Goal: Task Accomplishment & Management: Manage account settings

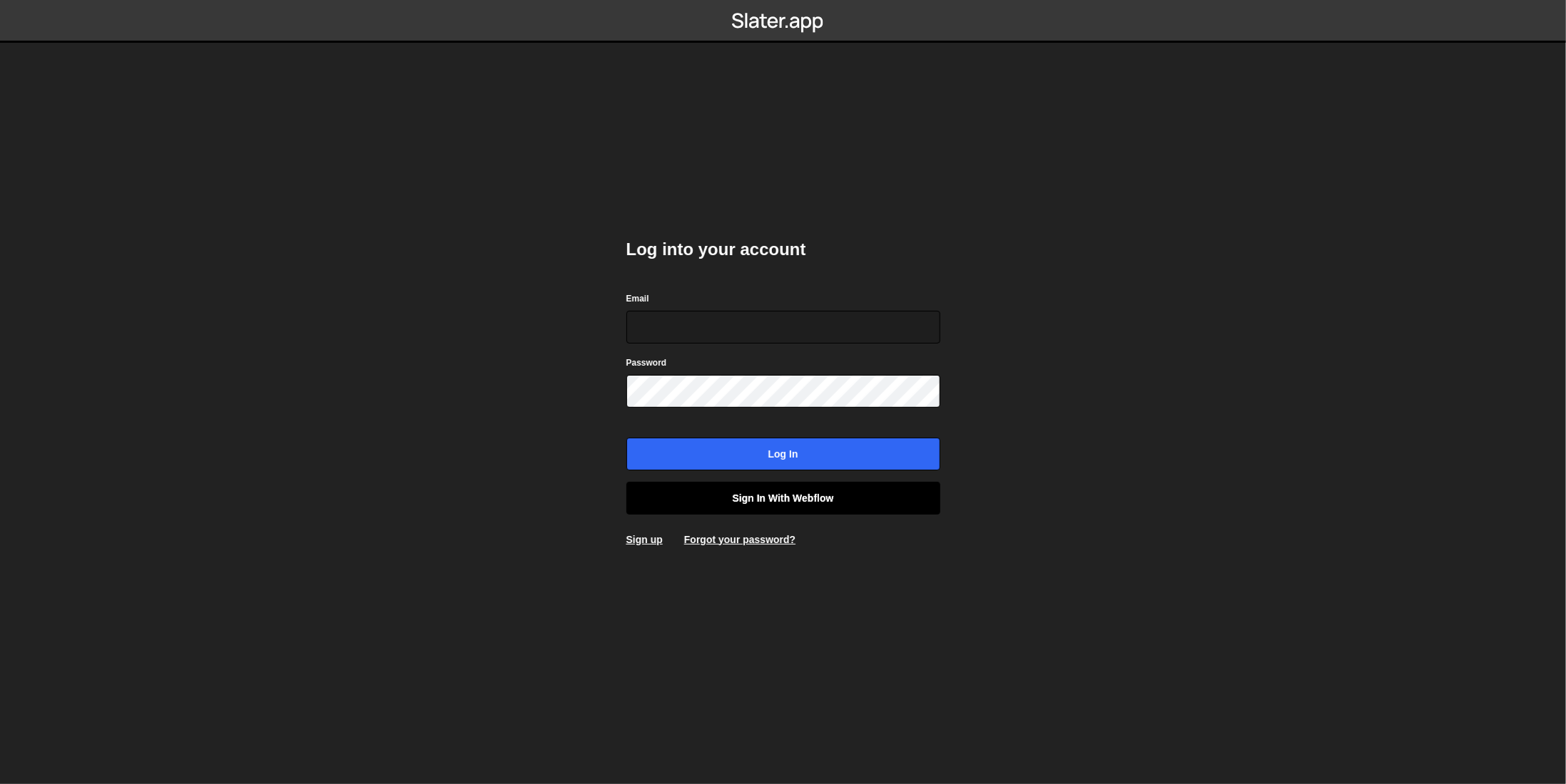
click at [730, 500] on link "Sign in with Webflow" at bounding box center [783, 498] width 314 height 33
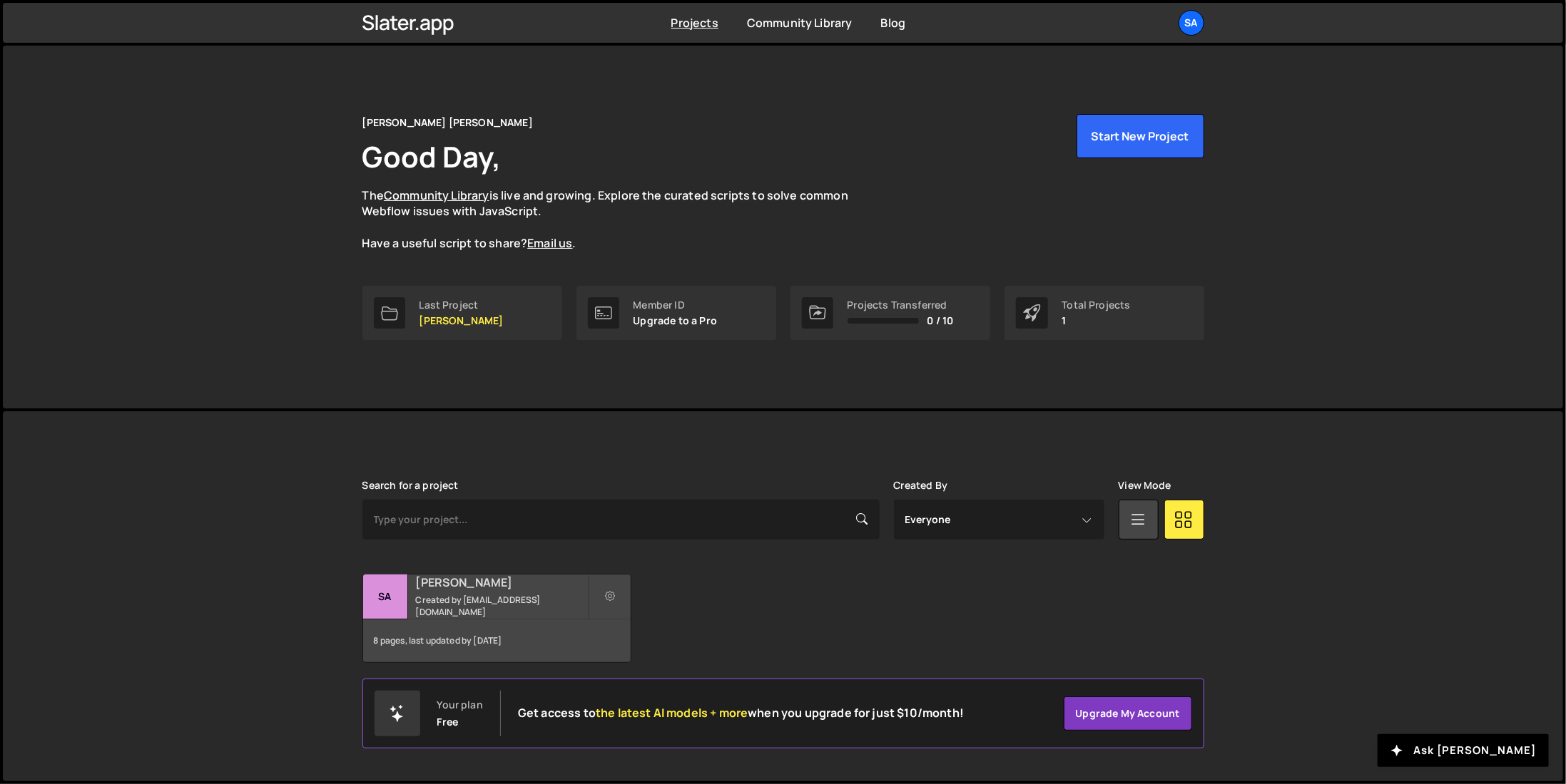
click at [487, 590] on h2 "[PERSON_NAME]" at bounding box center [501, 583] width 172 height 16
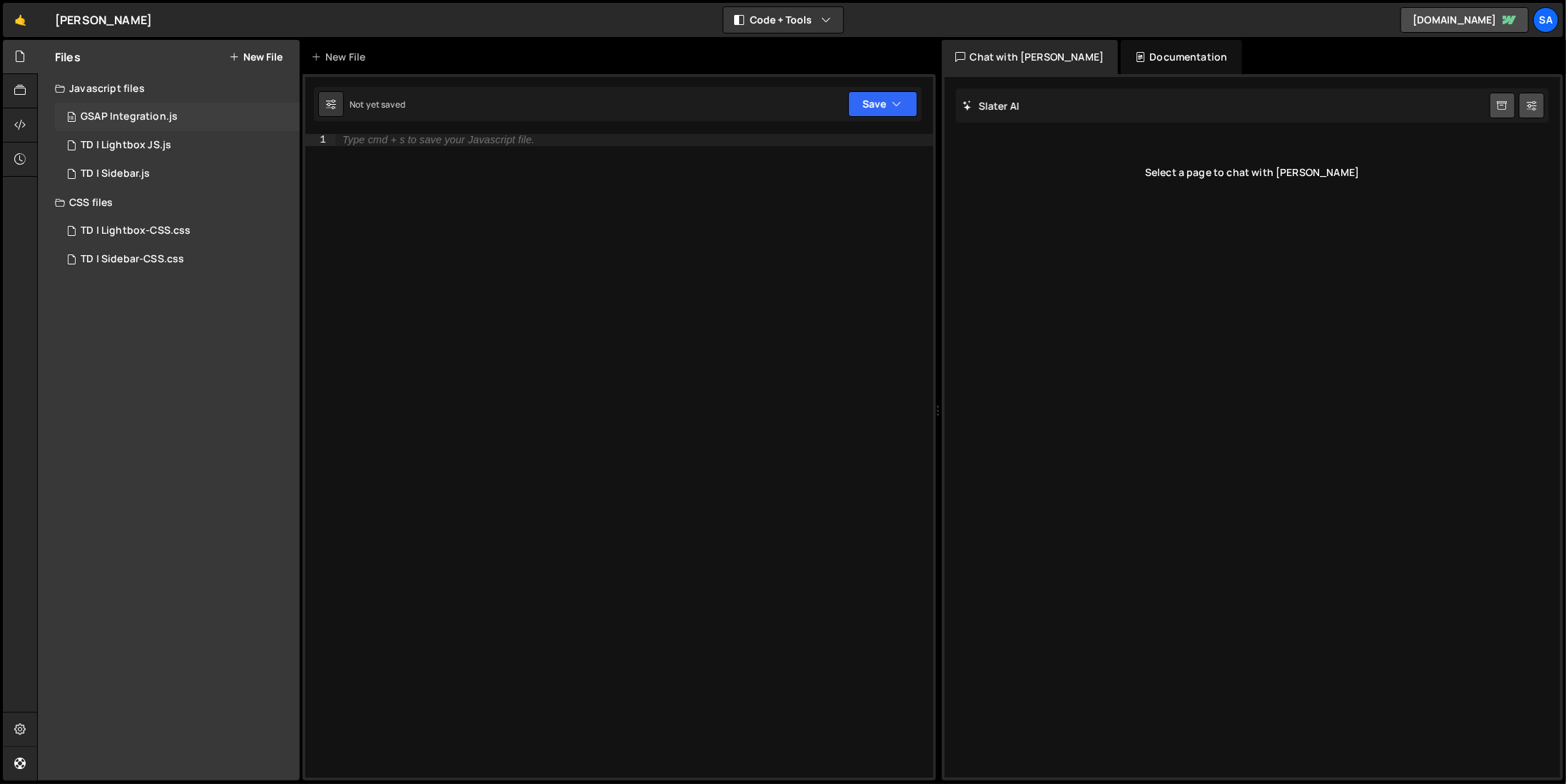
click at [122, 114] on div "GSAP Integration.js" at bounding box center [129, 116] width 97 height 13
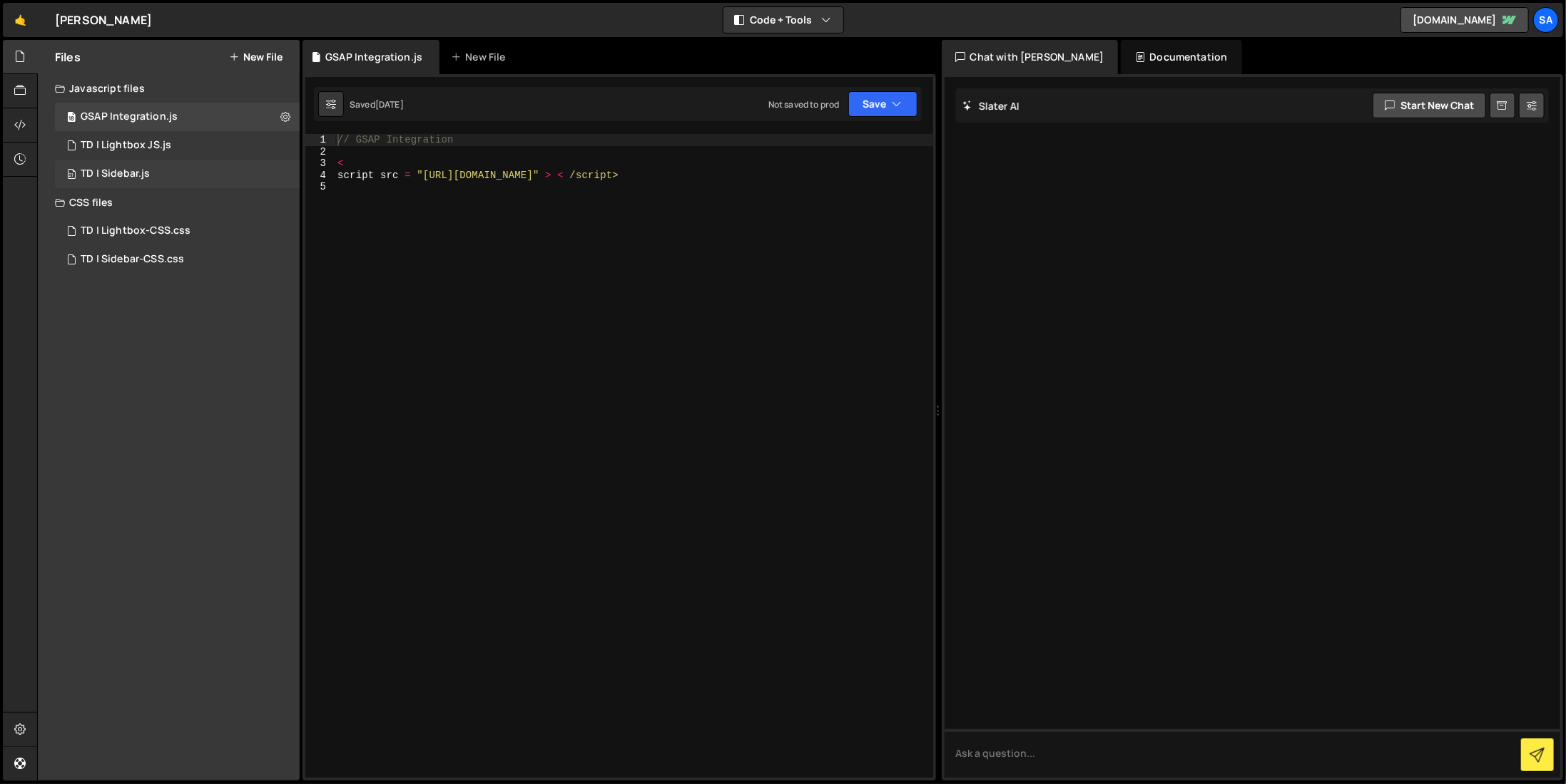
click at [126, 172] on div "TD | Sidebar.js" at bounding box center [115, 174] width 70 height 13
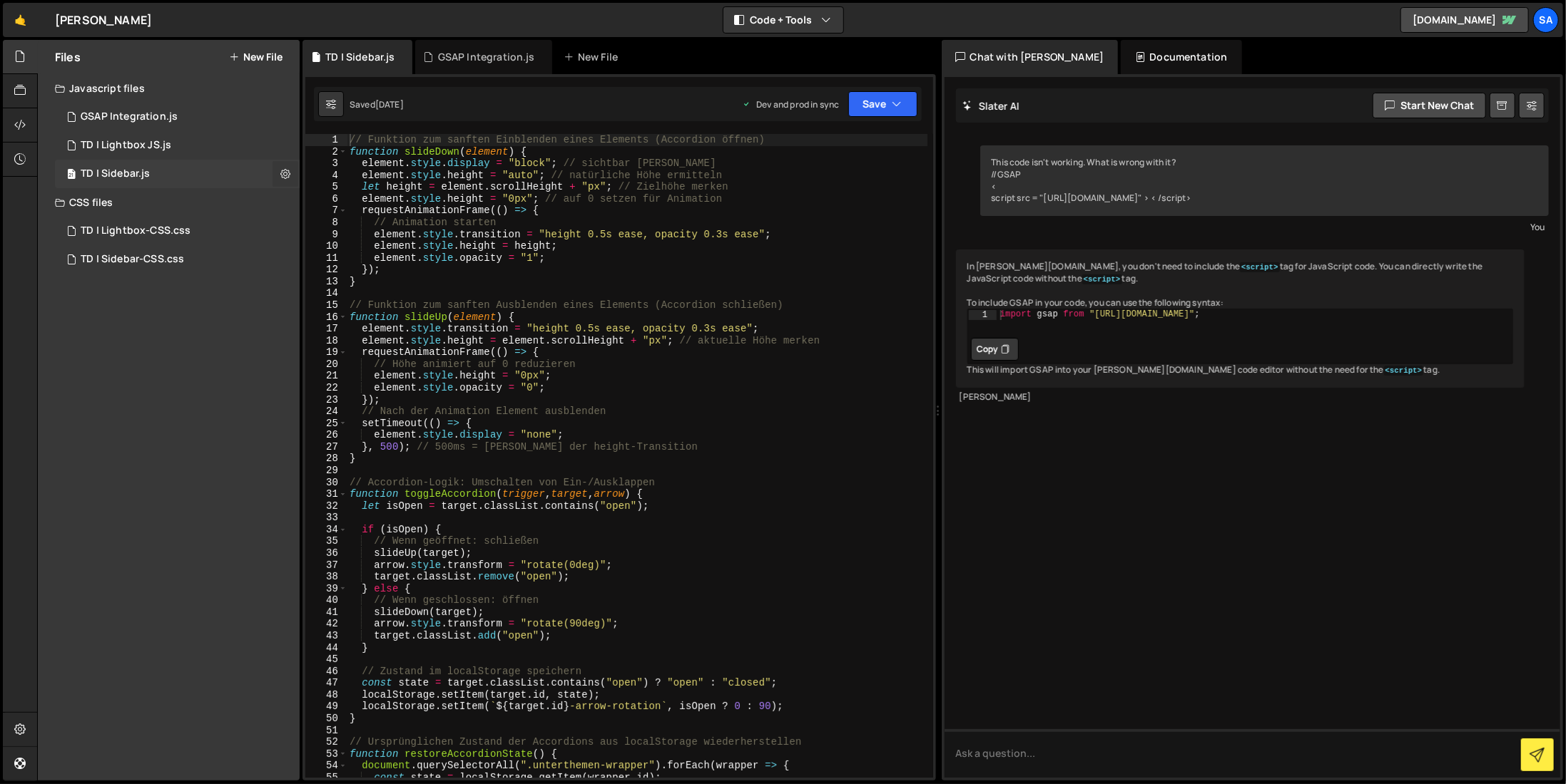
click at [285, 171] on icon at bounding box center [285, 174] width 10 height 14
click at [359, 257] on button "Delete File" at bounding box center [372, 261] width 140 height 29
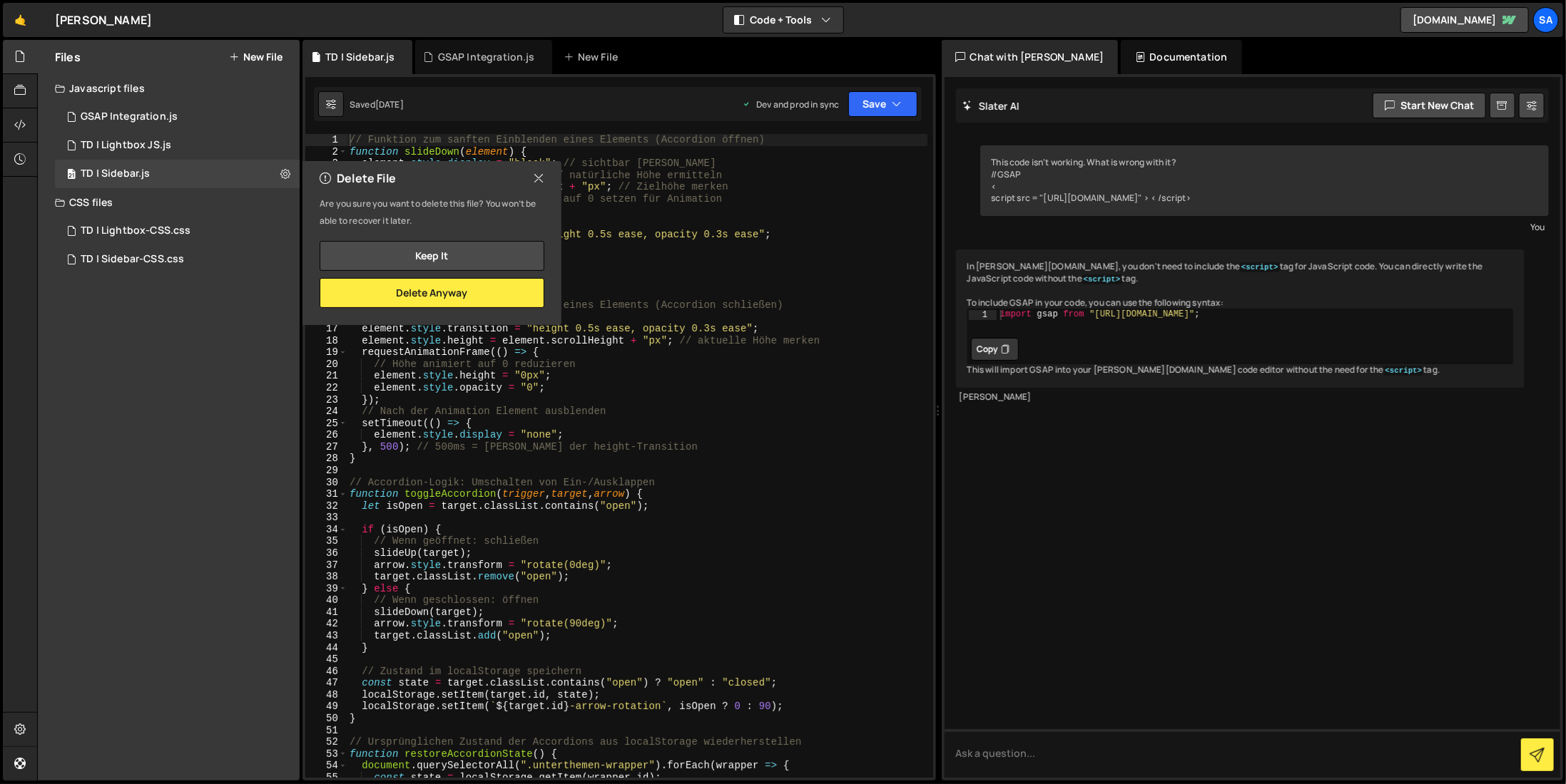
click at [543, 176] on icon at bounding box center [538, 179] width 11 height 16
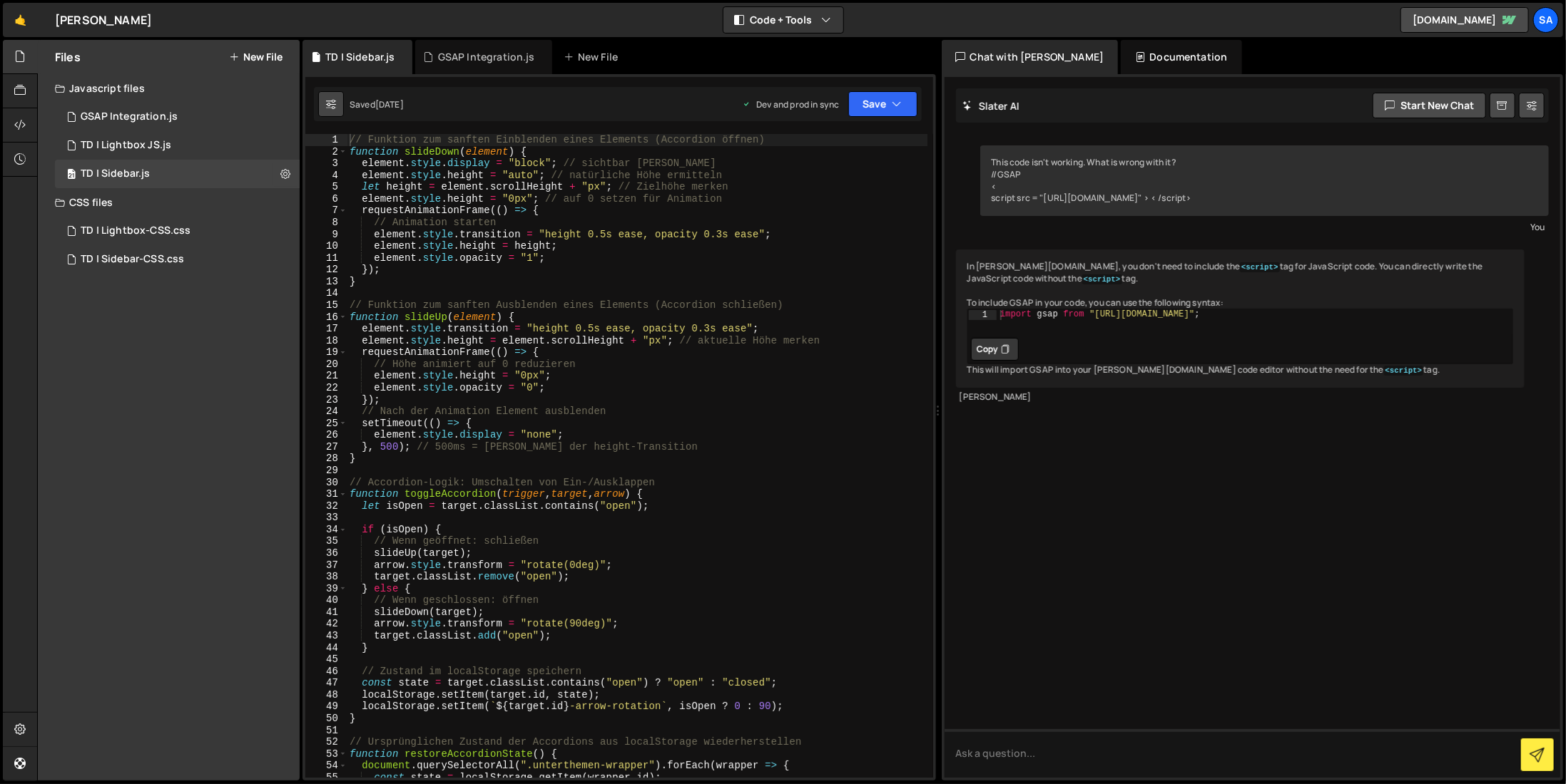
click at [335, 106] on icon at bounding box center [331, 104] width 10 height 14
select select "editor"
select select "ace/theme/monokai"
type input "14"
checkbox input "true"
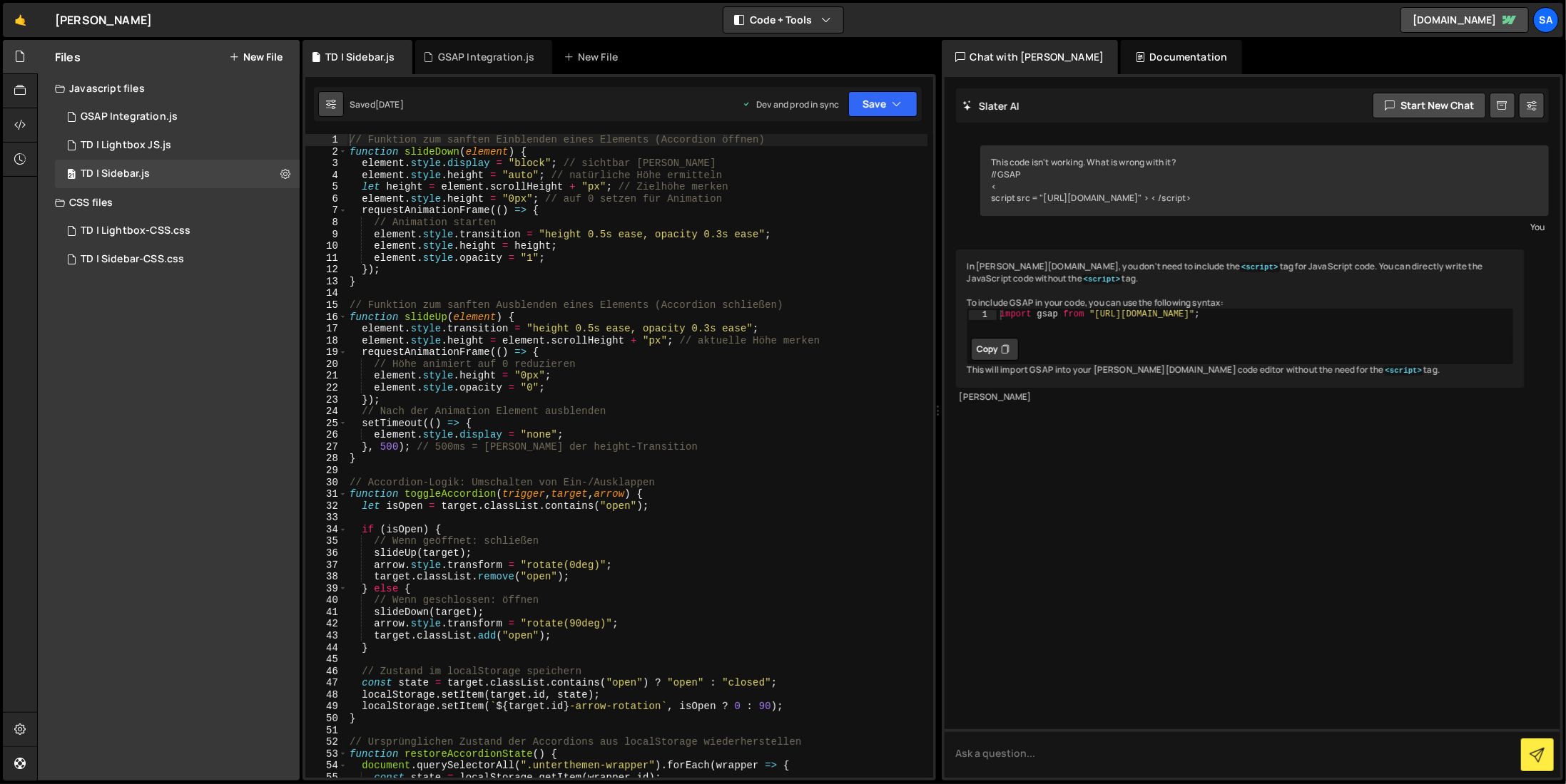
checkbox input "true"
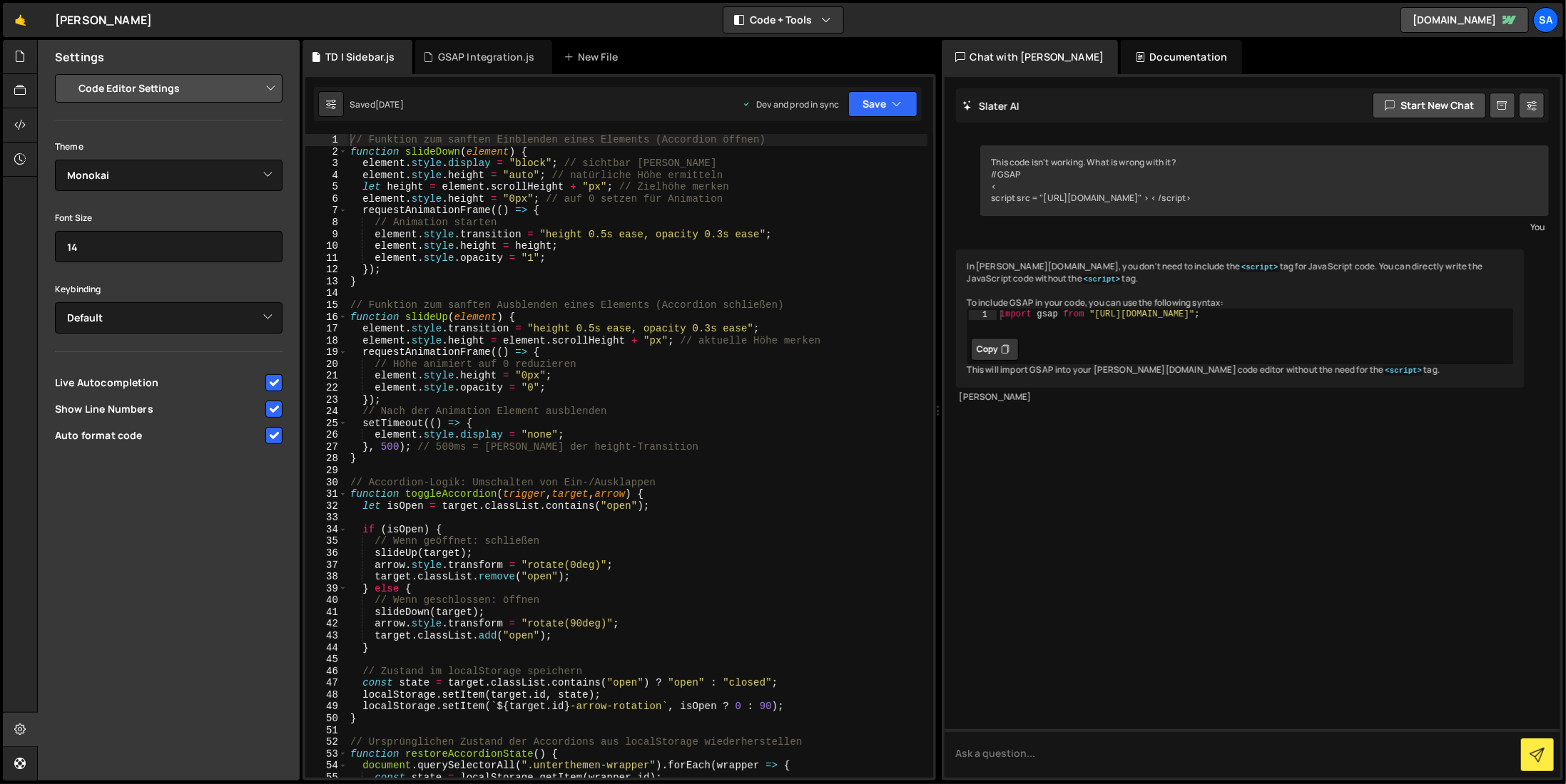
click at [346, 98] on div "Saved 4 months ago" at bounding box center [360, 104] width 85 height 26
click at [245, 84] on select "Project Settings Code Editor Settings Chat Settings" at bounding box center [172, 88] width 209 height 32
click at [332, 100] on icon at bounding box center [331, 104] width 10 height 14
click at [10, 58] on div at bounding box center [20, 57] width 35 height 34
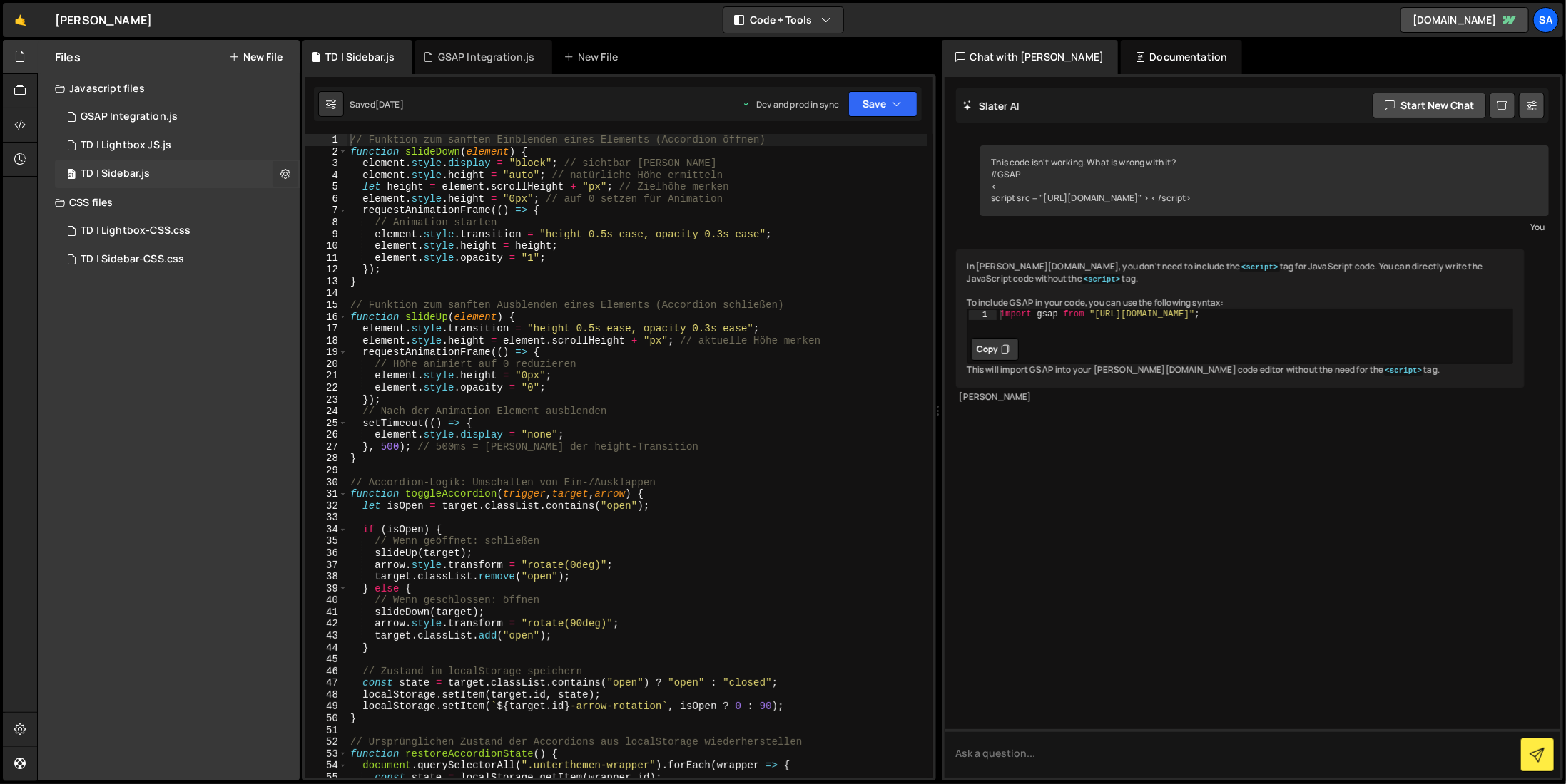
click at [290, 174] on button at bounding box center [285, 174] width 26 height 26
click at [330, 262] on button "Delete File" at bounding box center [372, 261] width 140 height 29
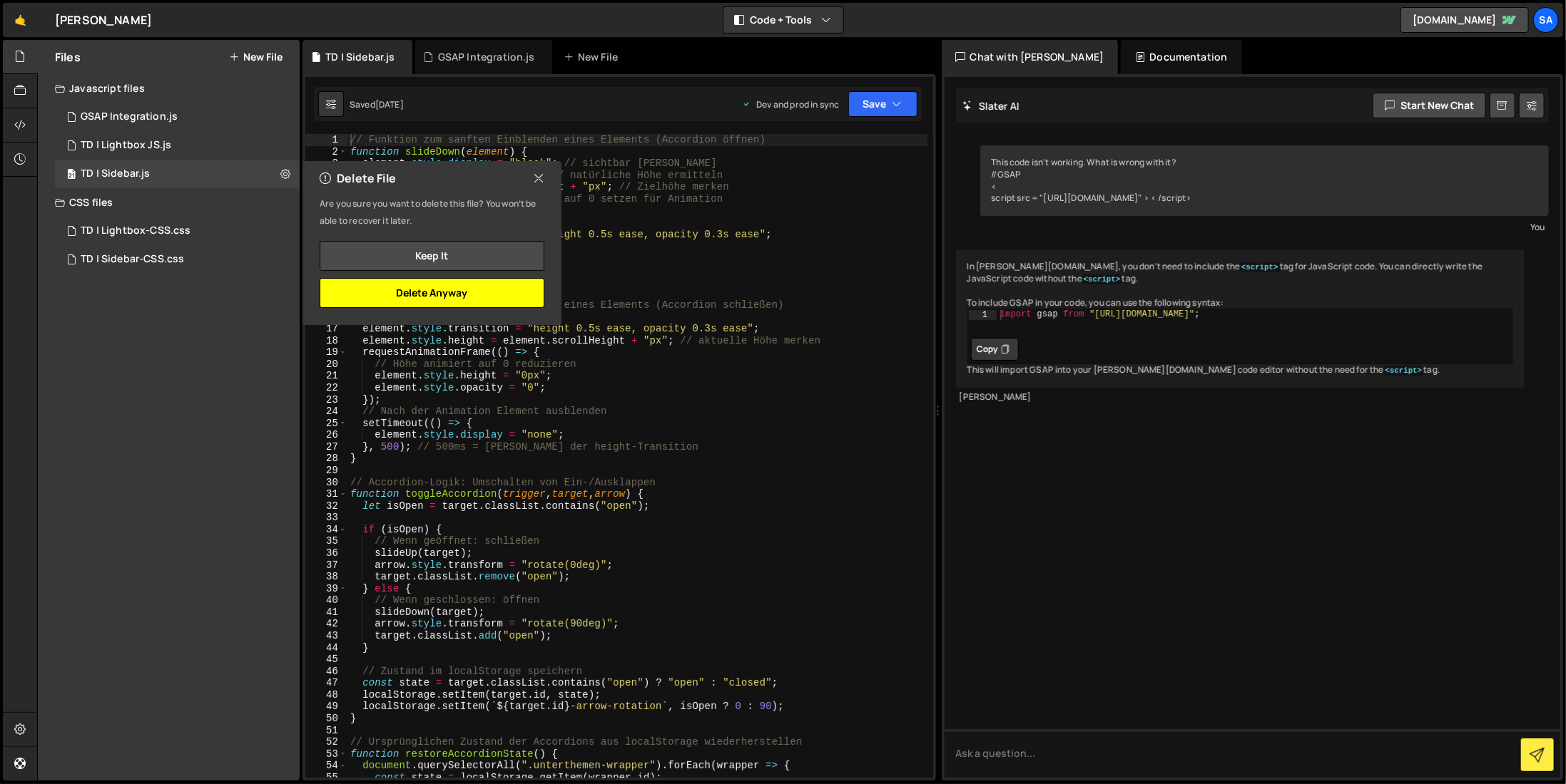
click at [434, 293] on button "Delete Anyway" at bounding box center [432, 293] width 224 height 30
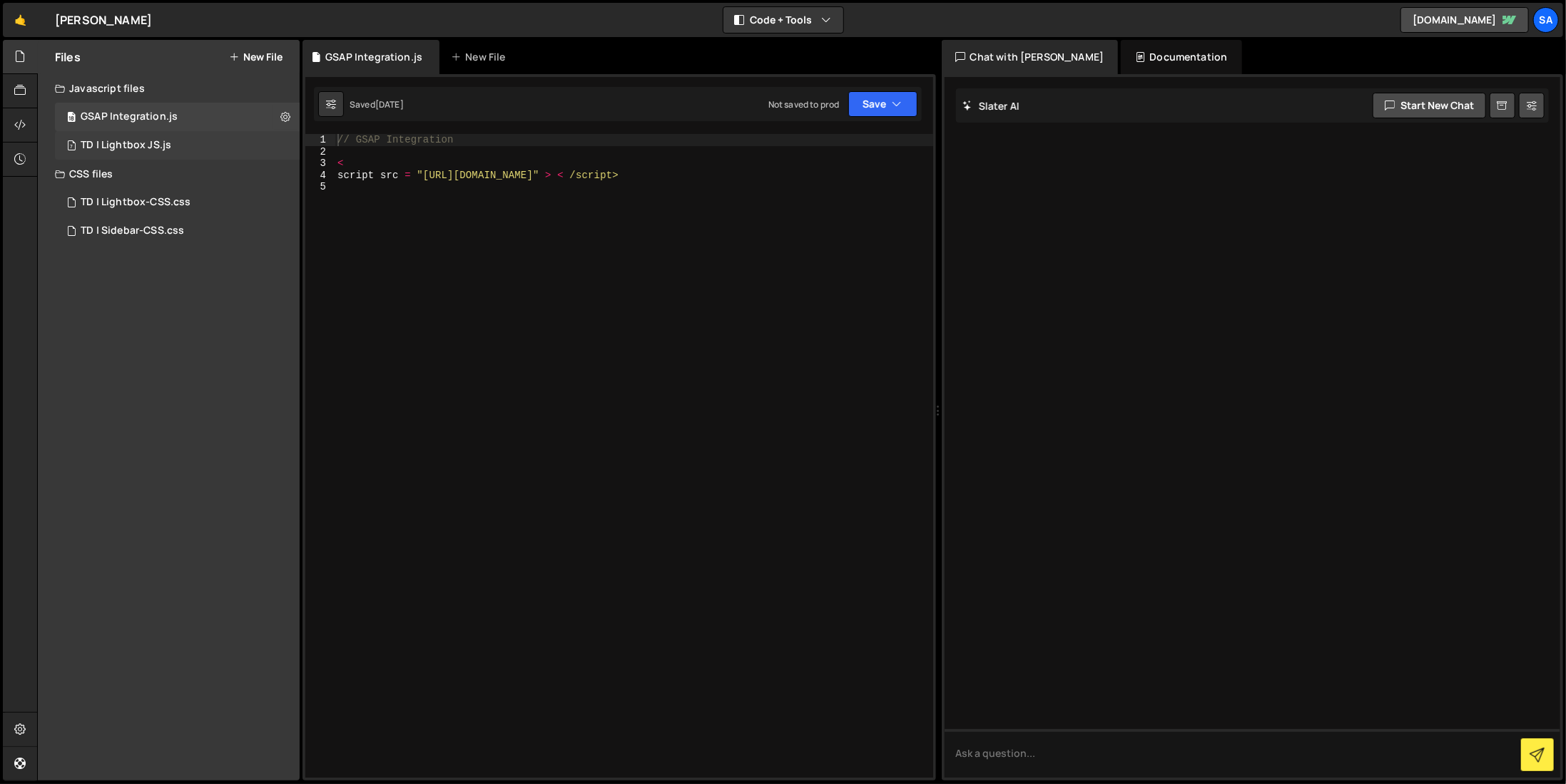
click at [204, 150] on div "7 TD | Lightbox JS.js 0" at bounding box center [177, 145] width 244 height 29
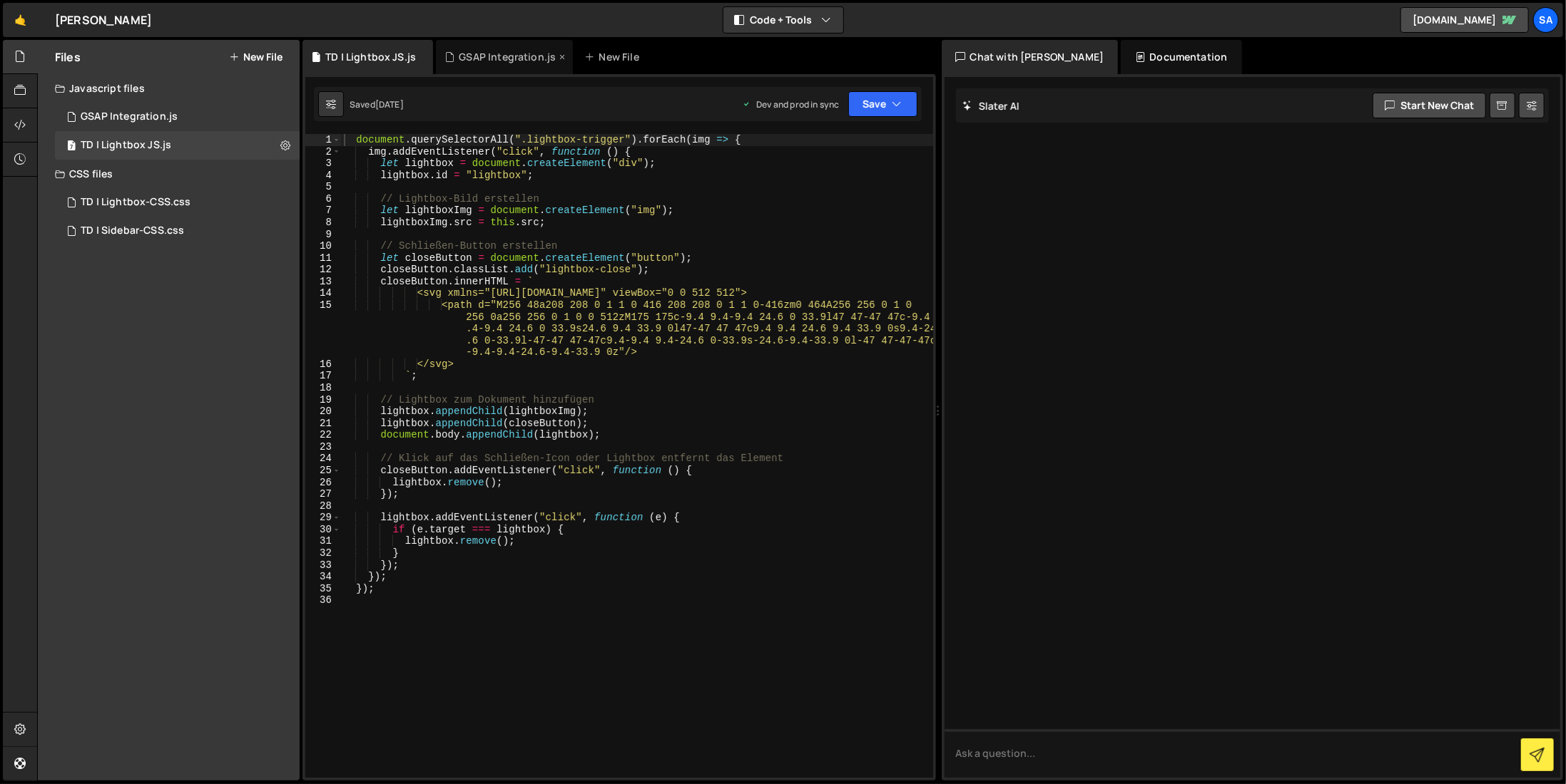
click at [498, 60] on div "GSAP Integration.js" at bounding box center [507, 57] width 97 height 14
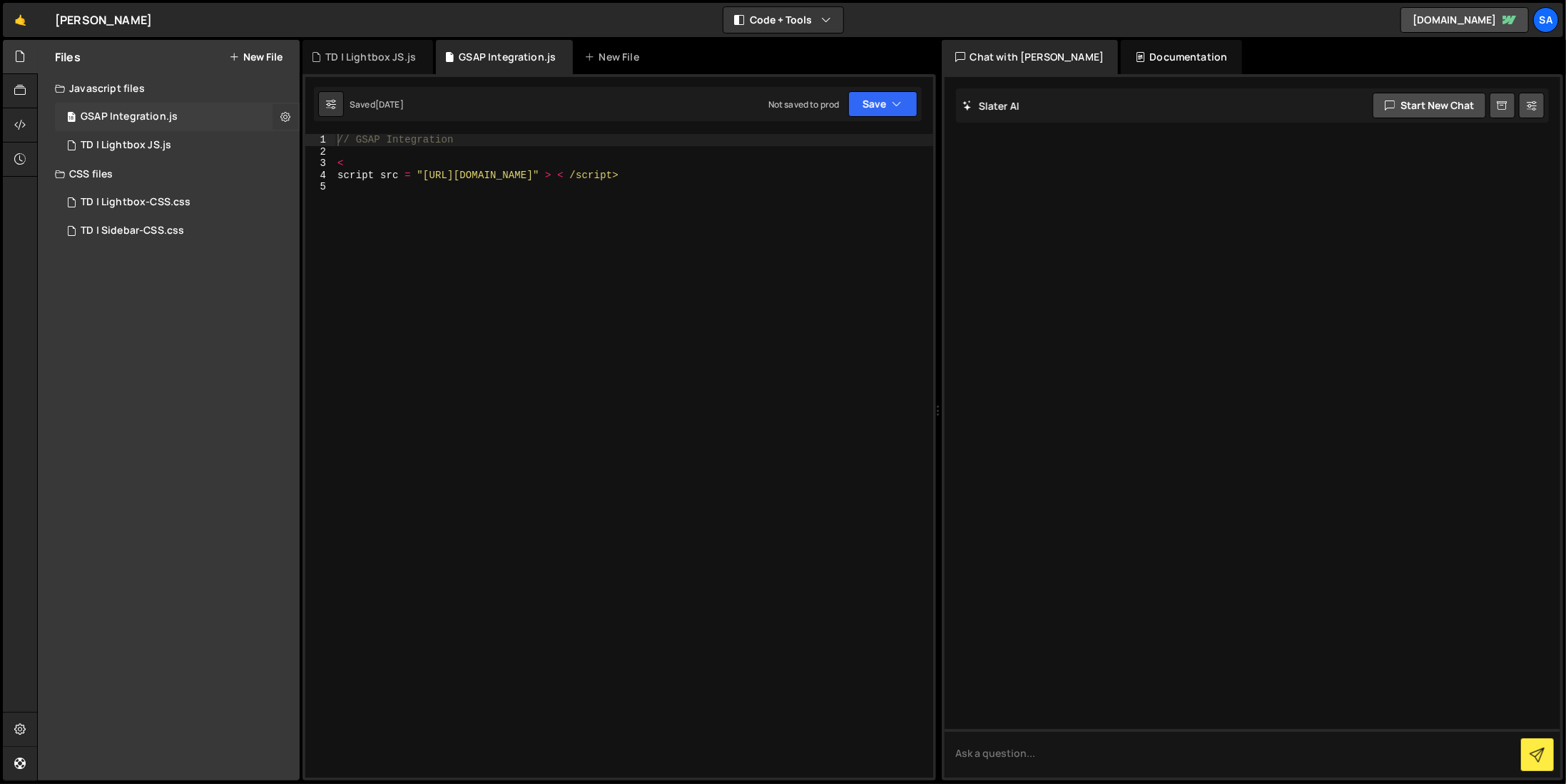
click at [292, 116] on button at bounding box center [285, 117] width 26 height 26
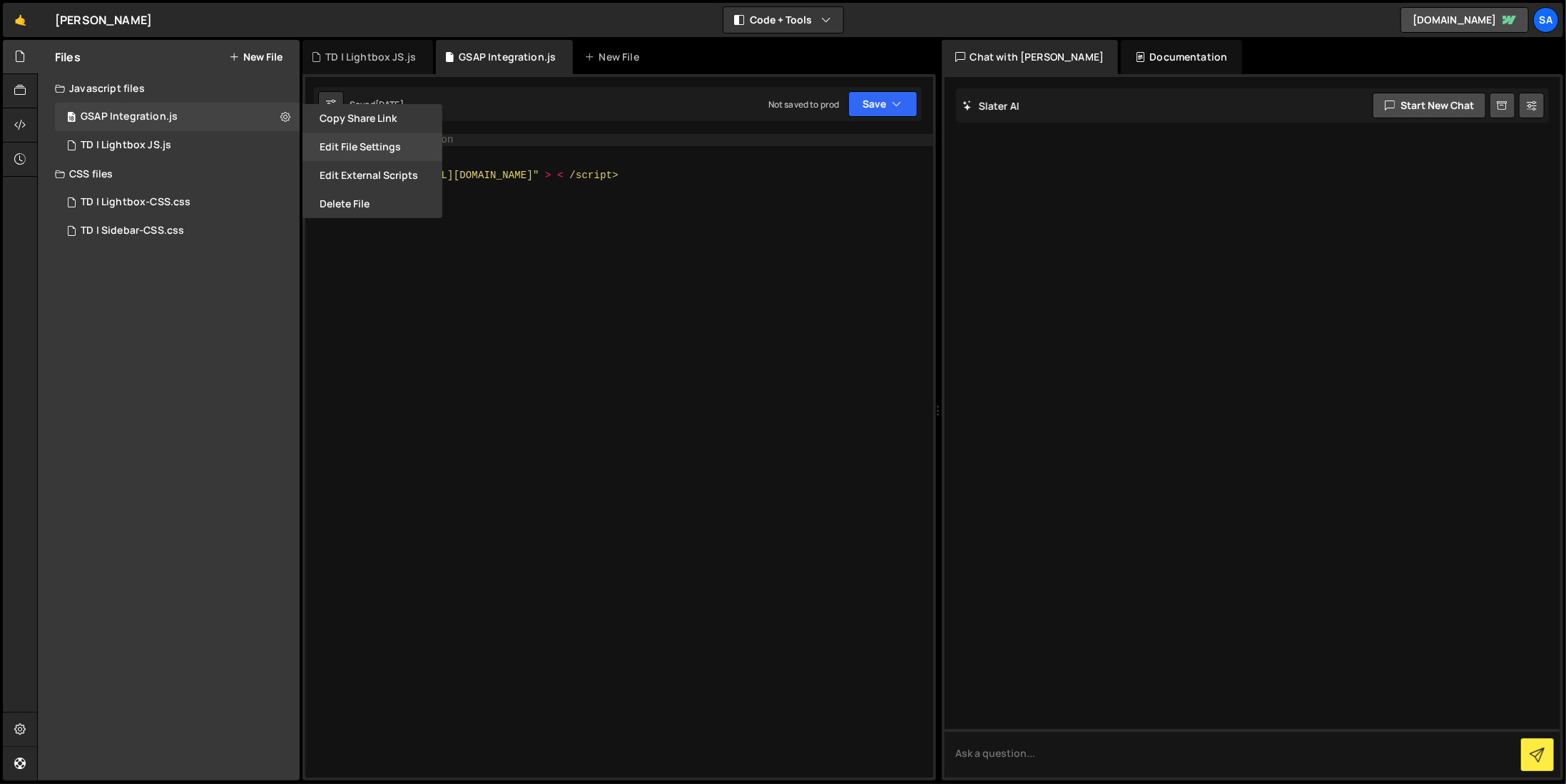
click at [361, 149] on button "Edit File Settings" at bounding box center [372, 147] width 140 height 29
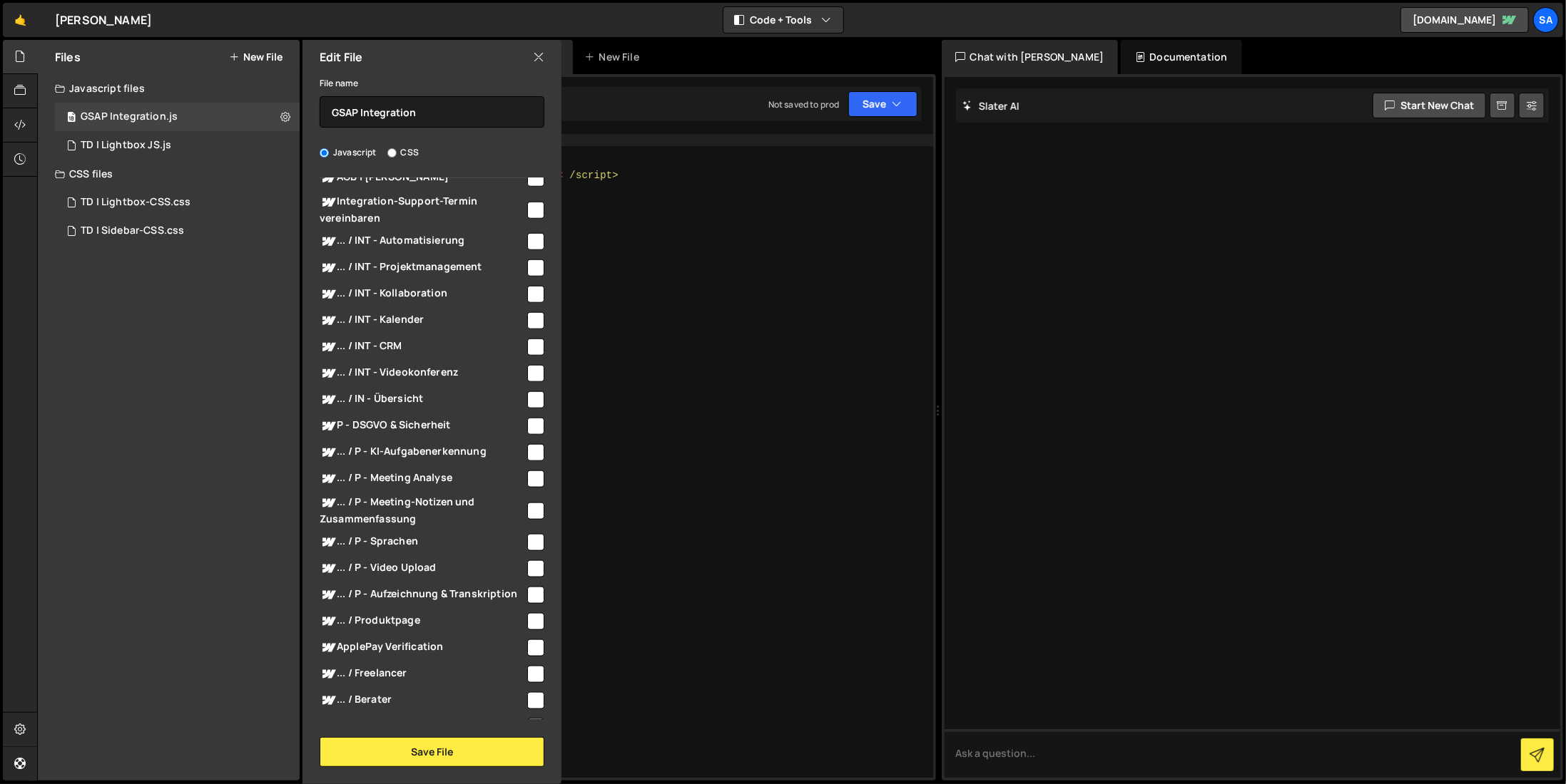
scroll to position [1070, 0]
click at [711, 462] on div "// GSAP Integration < script src = "https://cdn.jsdelivr.net/npm/gsap@3.12.7/di…" at bounding box center [634, 467] width 599 height 667
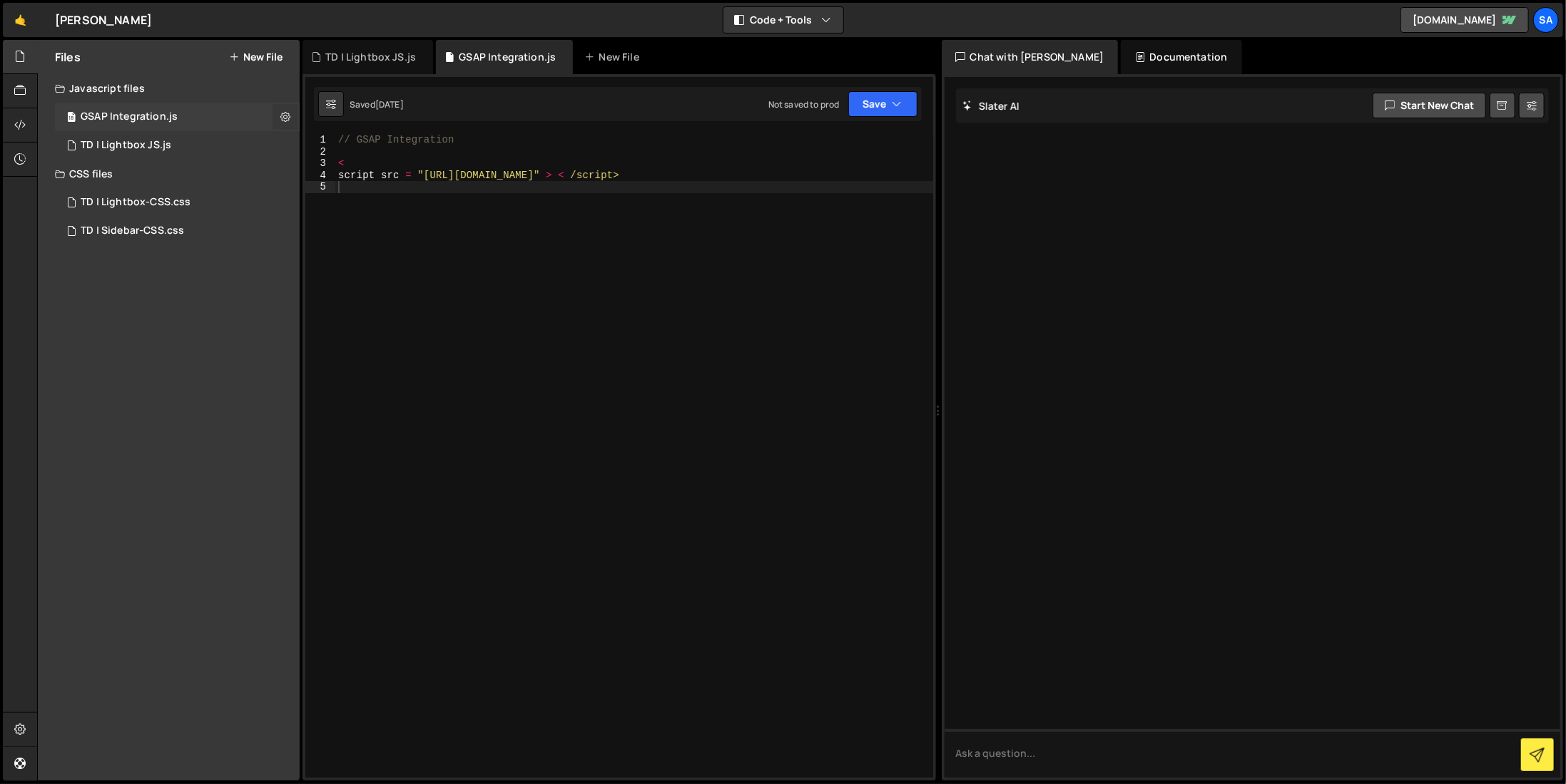
click at [291, 113] on button at bounding box center [285, 117] width 26 height 26
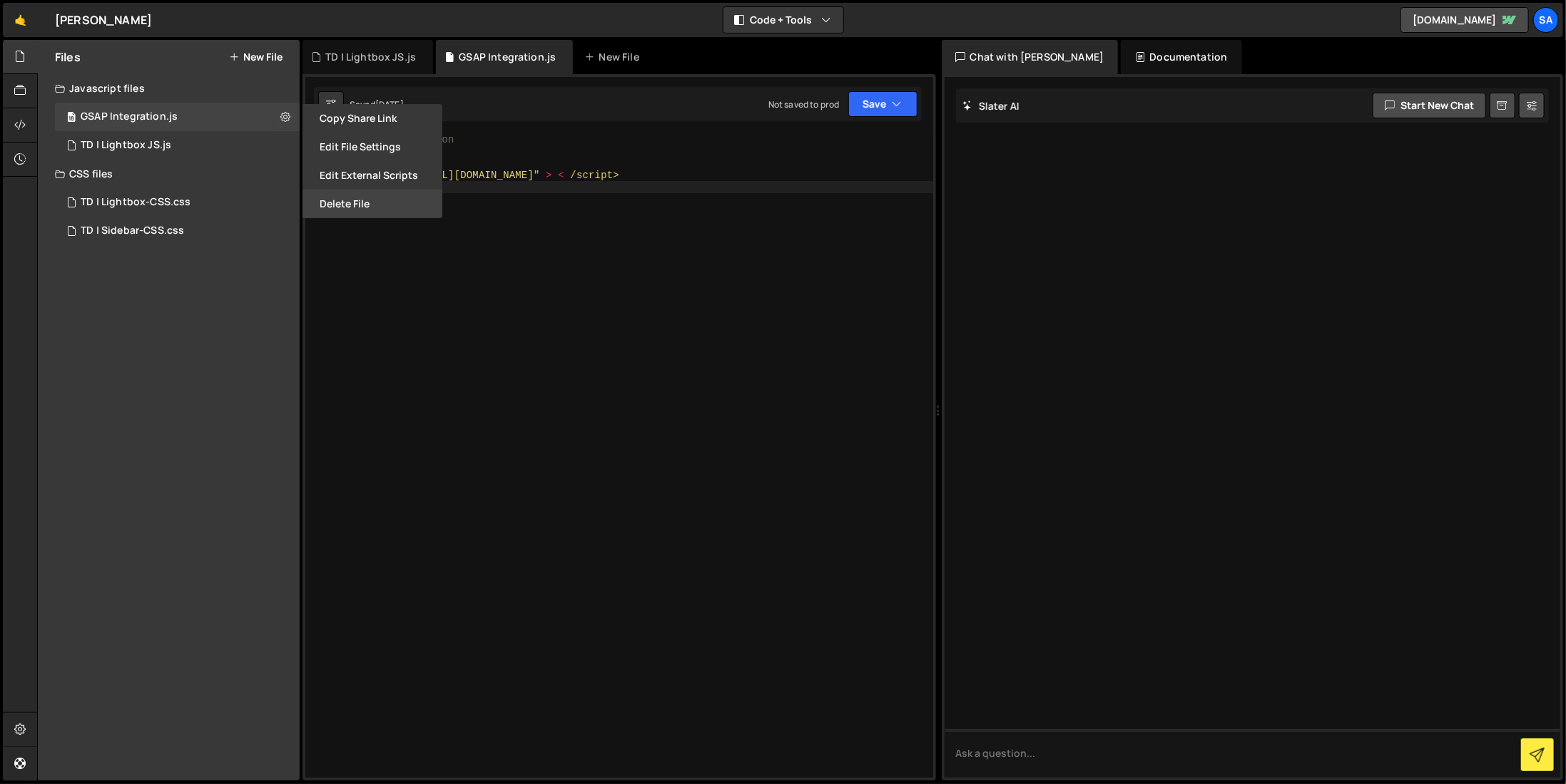
click at [329, 202] on button "Delete File" at bounding box center [372, 203] width 140 height 29
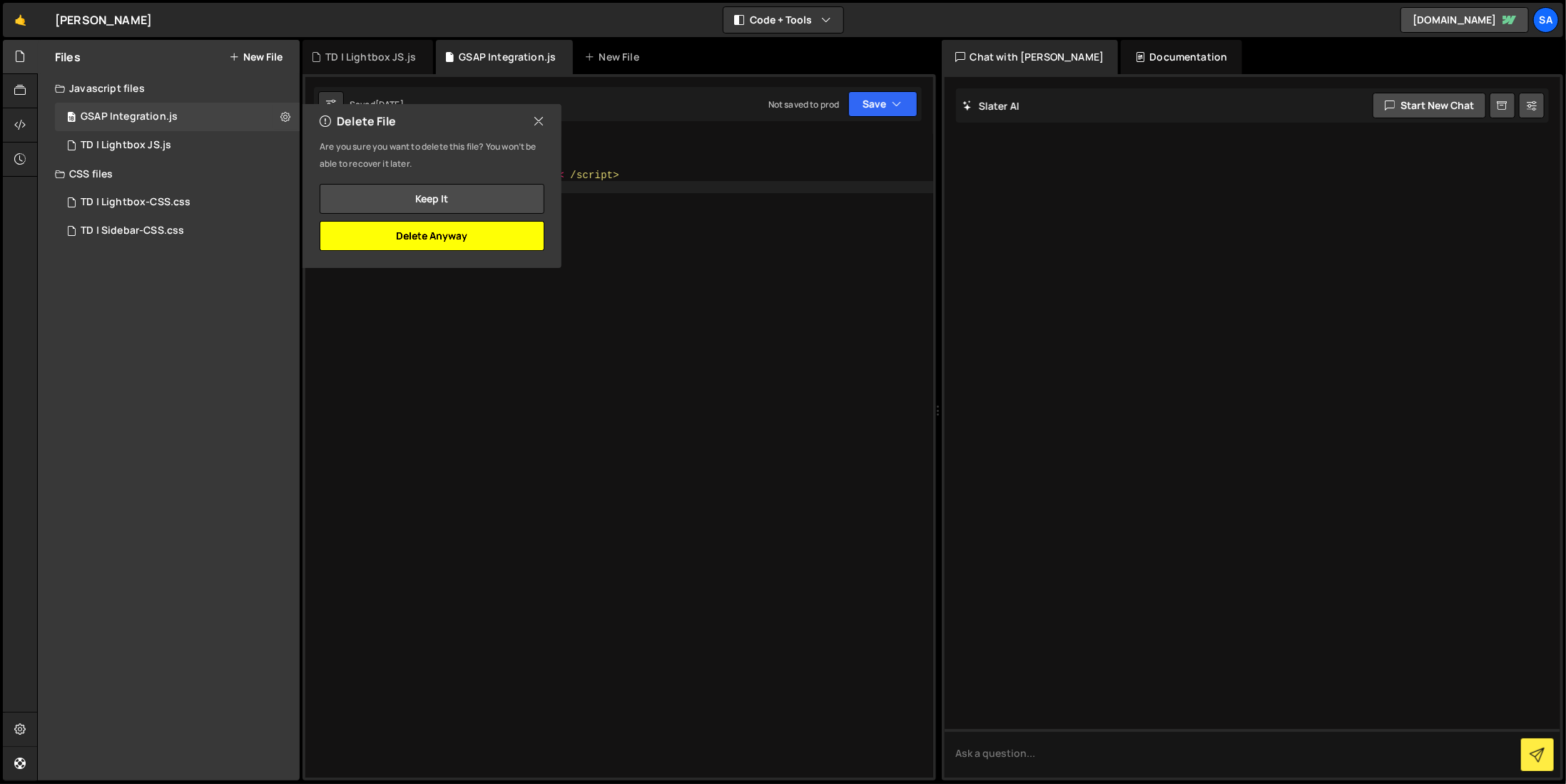
click at [424, 238] on button "Delete Anyway" at bounding box center [432, 236] width 224 height 30
checkbox input "false"
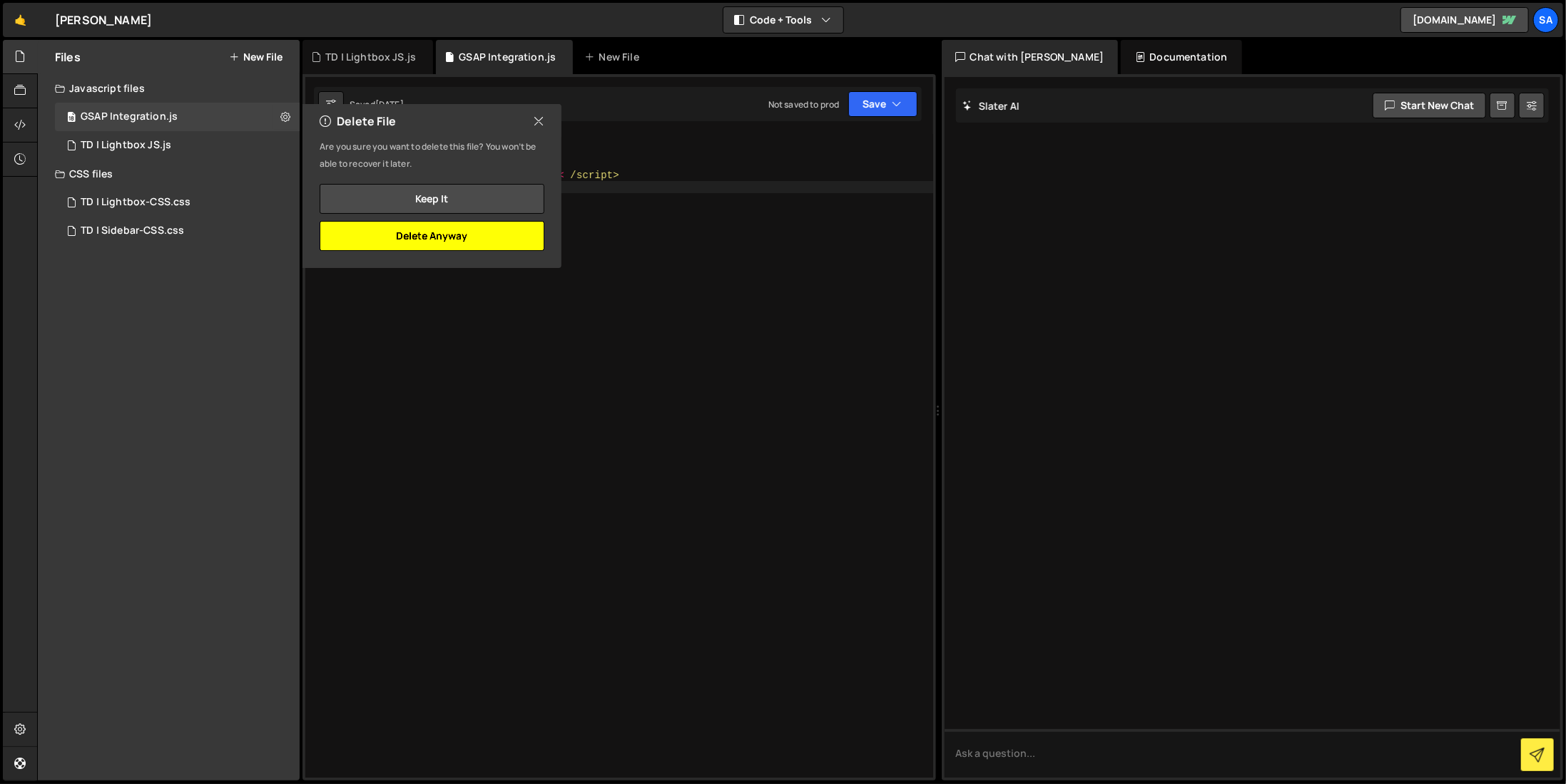
checkbox input "false"
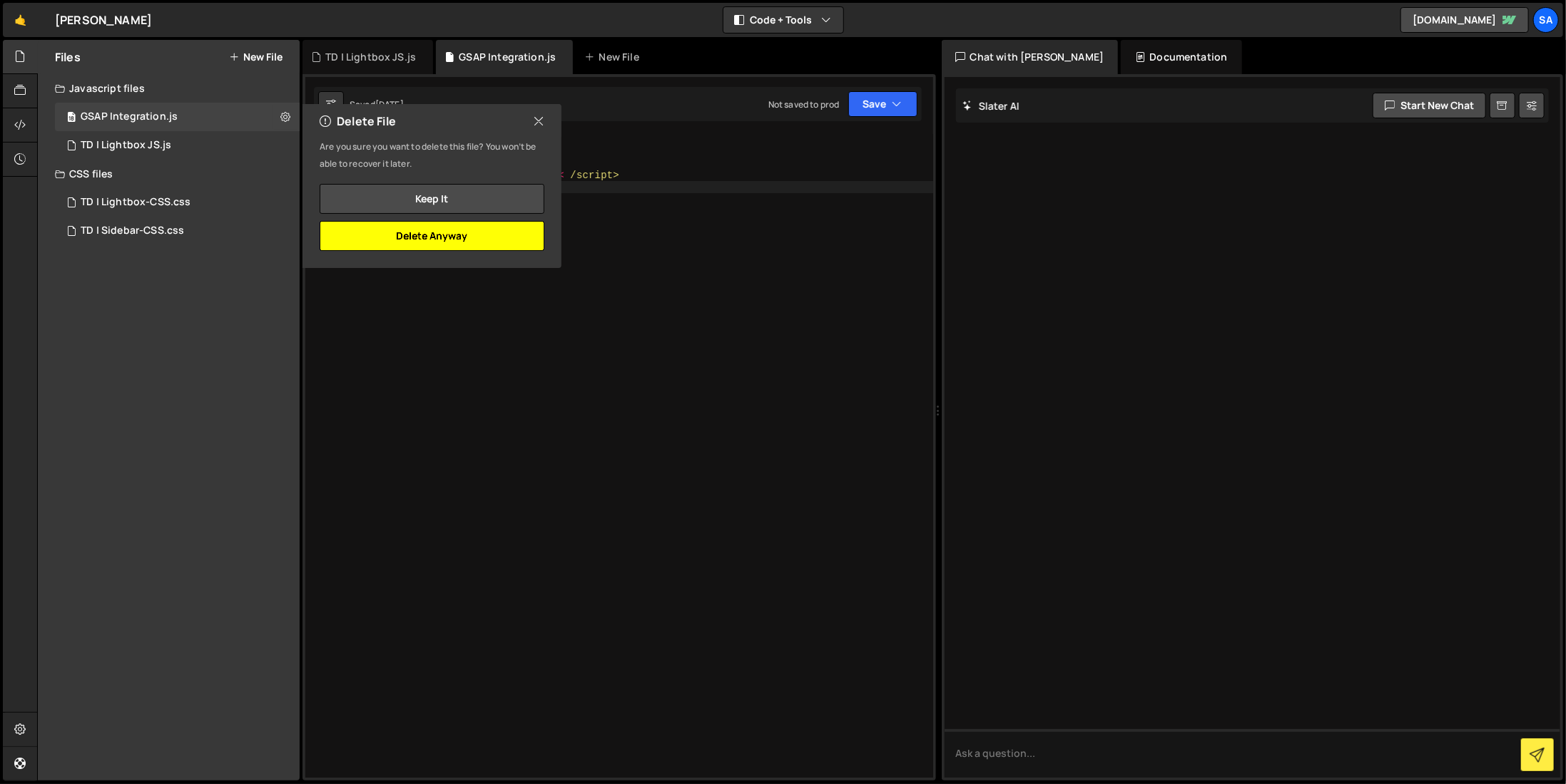
checkbox input "false"
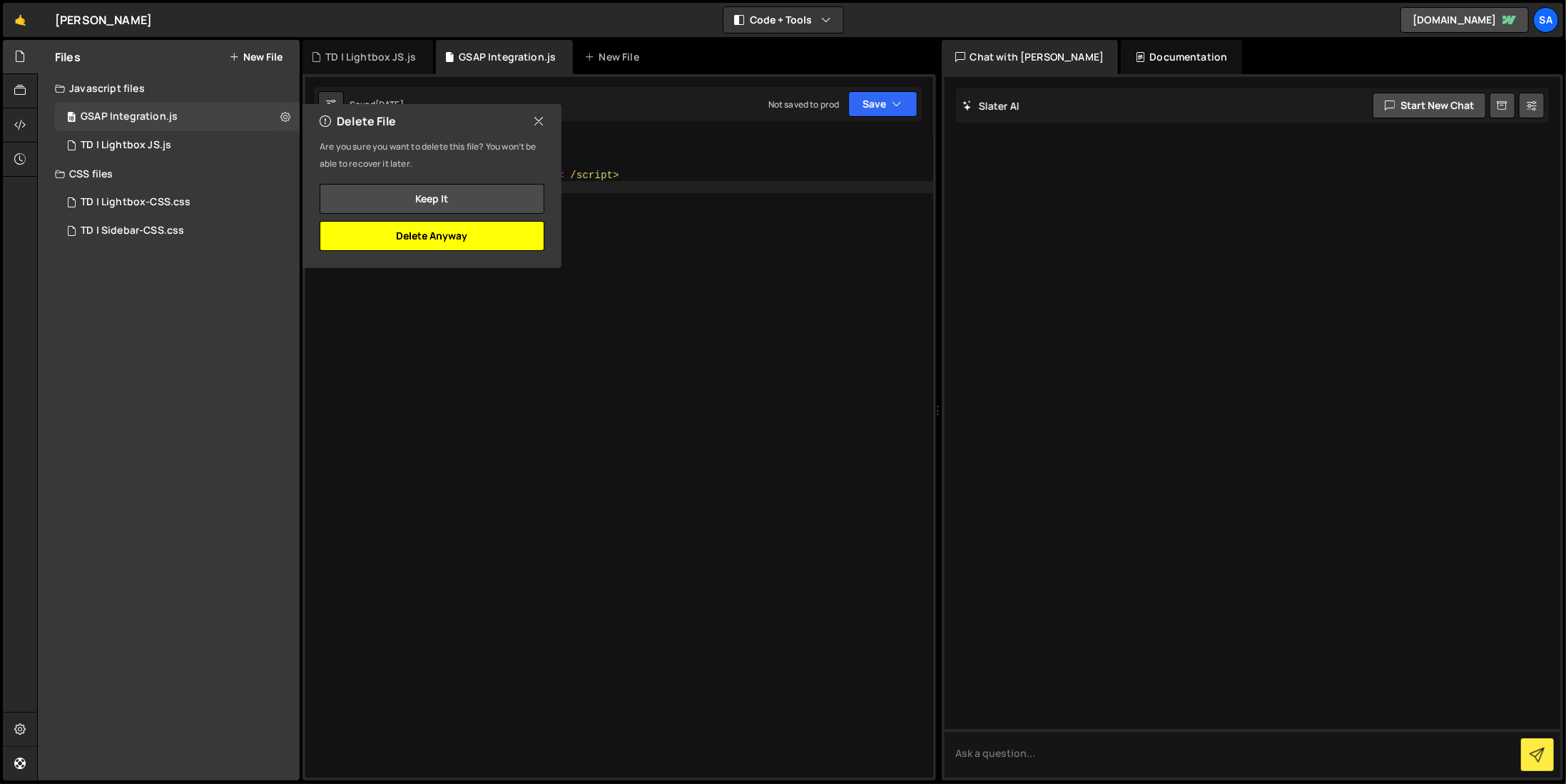
checkbox input "false"
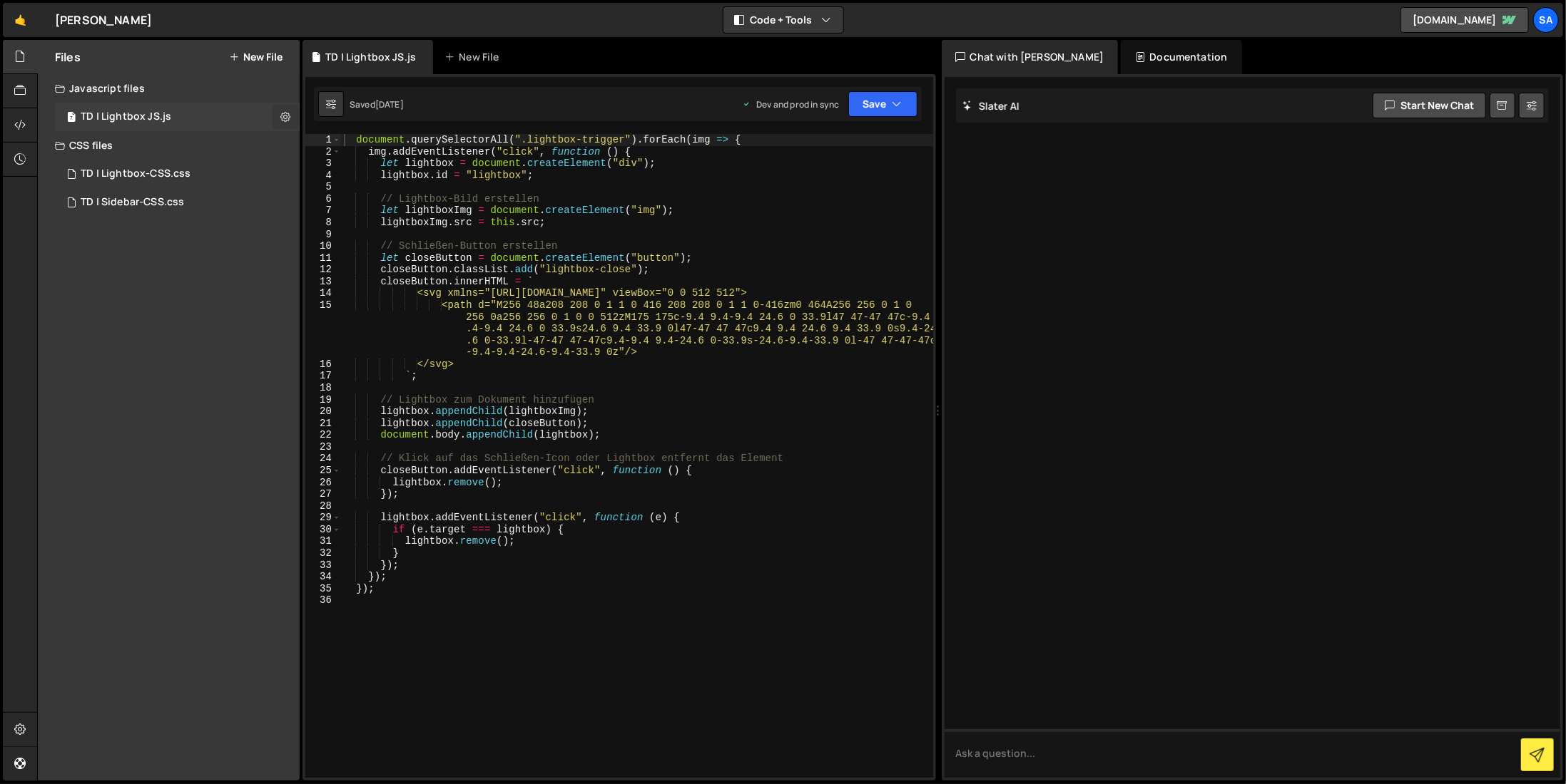
click at [284, 117] on icon at bounding box center [285, 117] width 10 height 14
type input "TD | Lightbox JS"
radio input "true"
checkbox input "true"
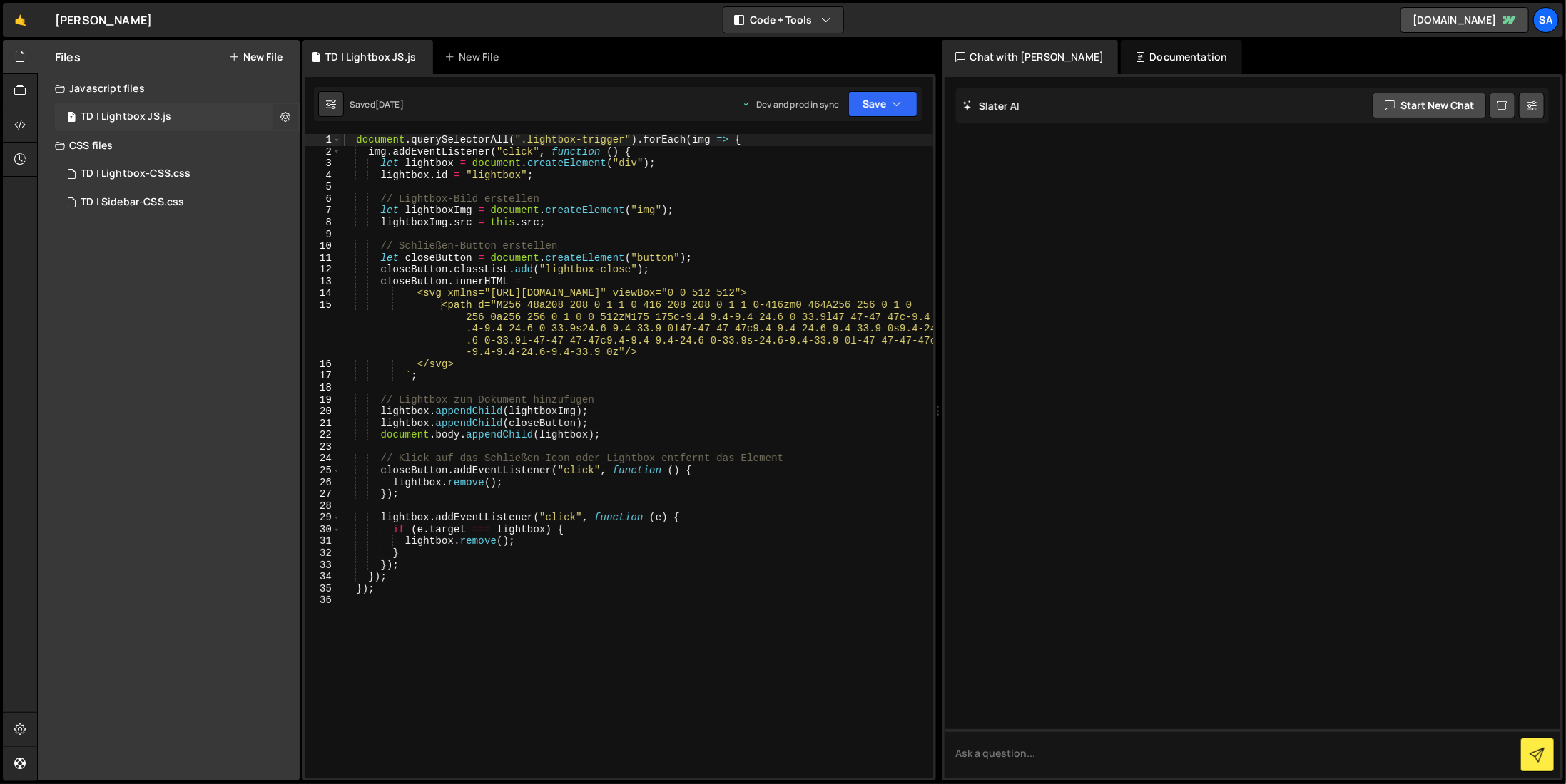
checkbox input "true"
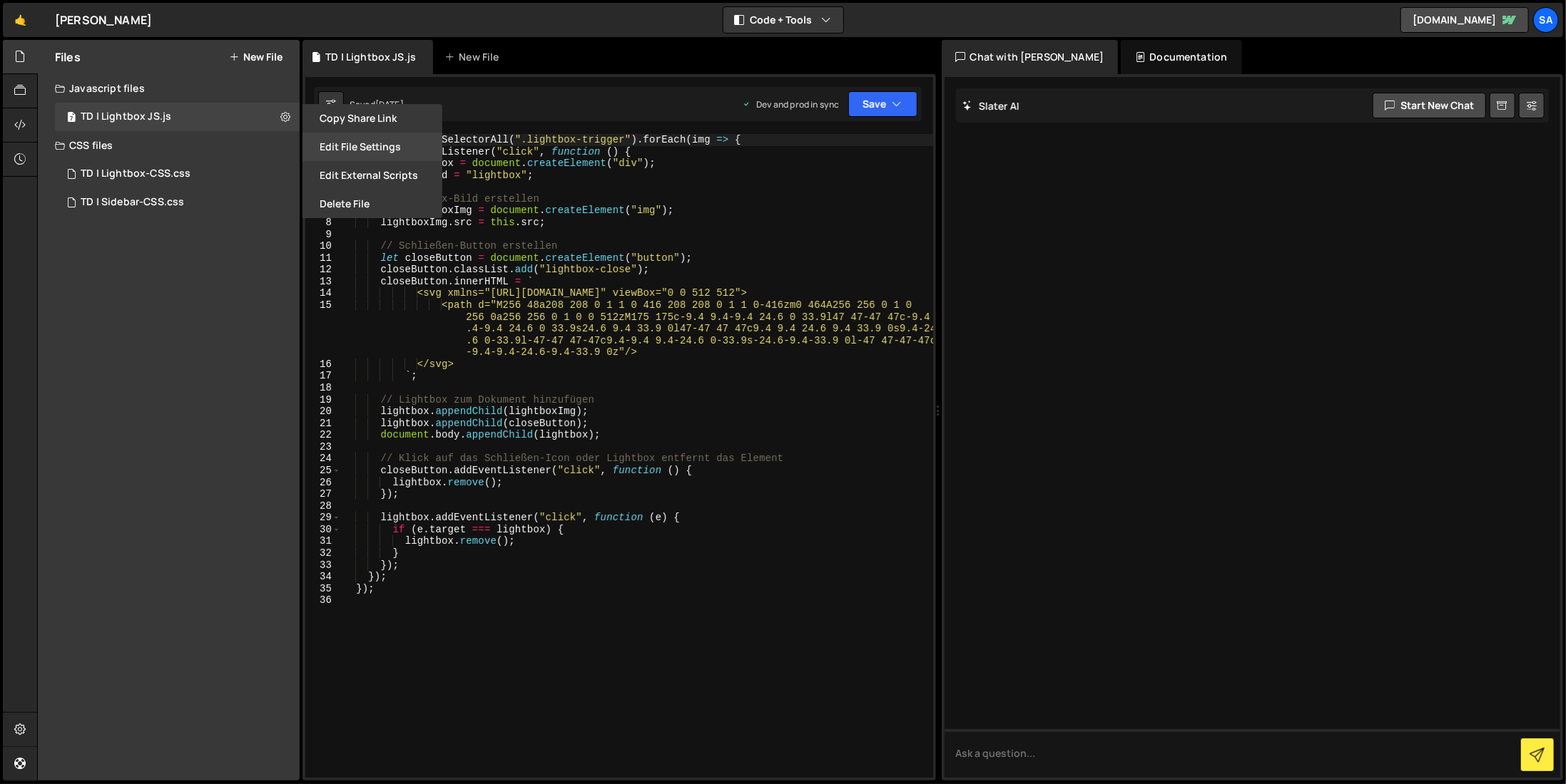
click at [349, 149] on button "Edit File Settings" at bounding box center [372, 147] width 140 height 29
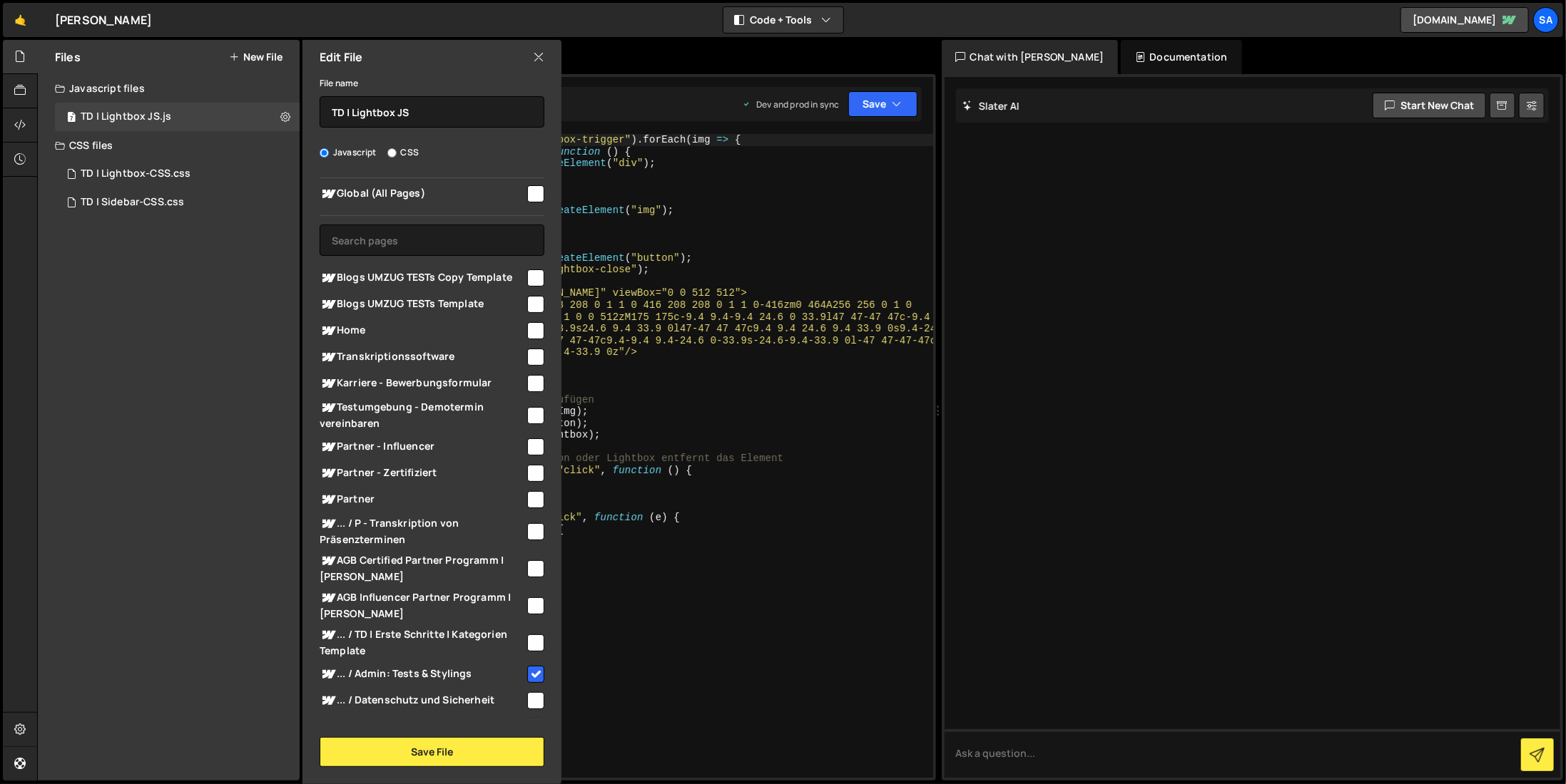
scroll to position [0, 0]
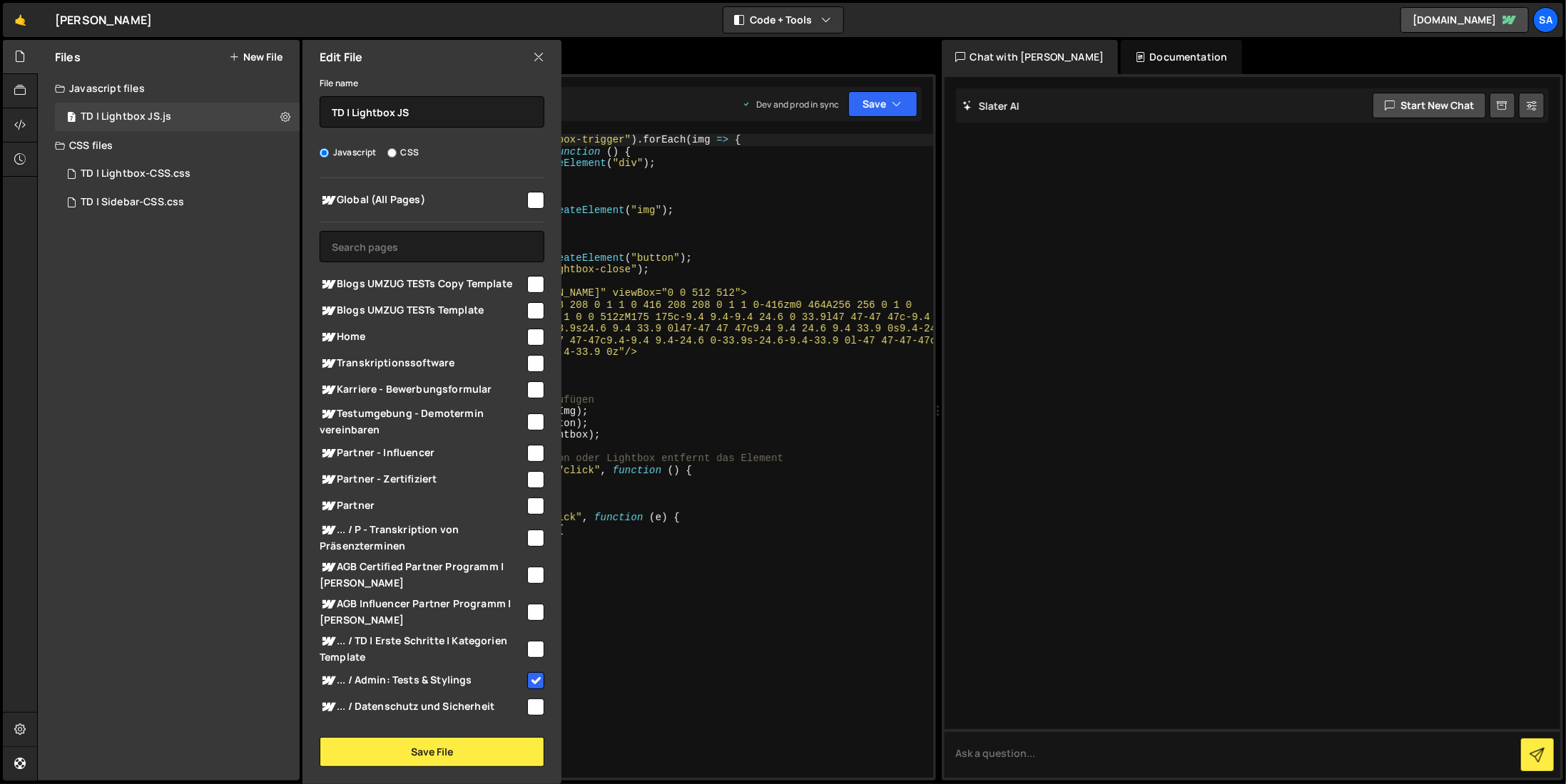
click at [543, 53] on icon at bounding box center [538, 58] width 11 height 16
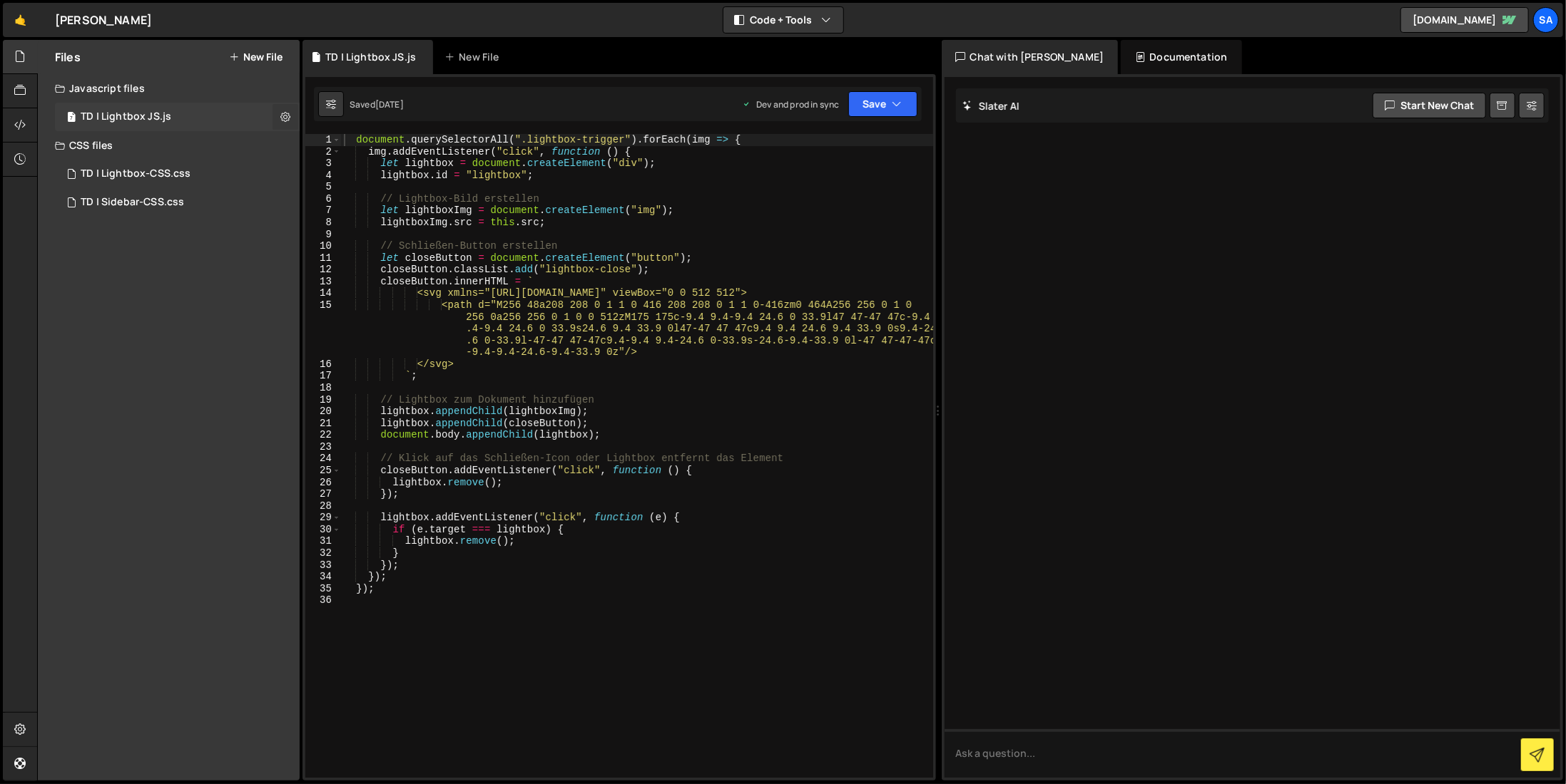
click at [285, 118] on icon at bounding box center [285, 117] width 10 height 14
type textarea "document.body.appendChild(lightbox);"
click at [631, 430] on div "document . querySelectorAll ( ".lightbox-trigger" ) . forEach ( img => { img . …" at bounding box center [637, 467] width 592 height 667
click at [285, 118] on icon at bounding box center [285, 117] width 10 height 14
click at [257, 178] on div "TD | Lightbox-CSS.css 0" at bounding box center [177, 174] width 244 height 29
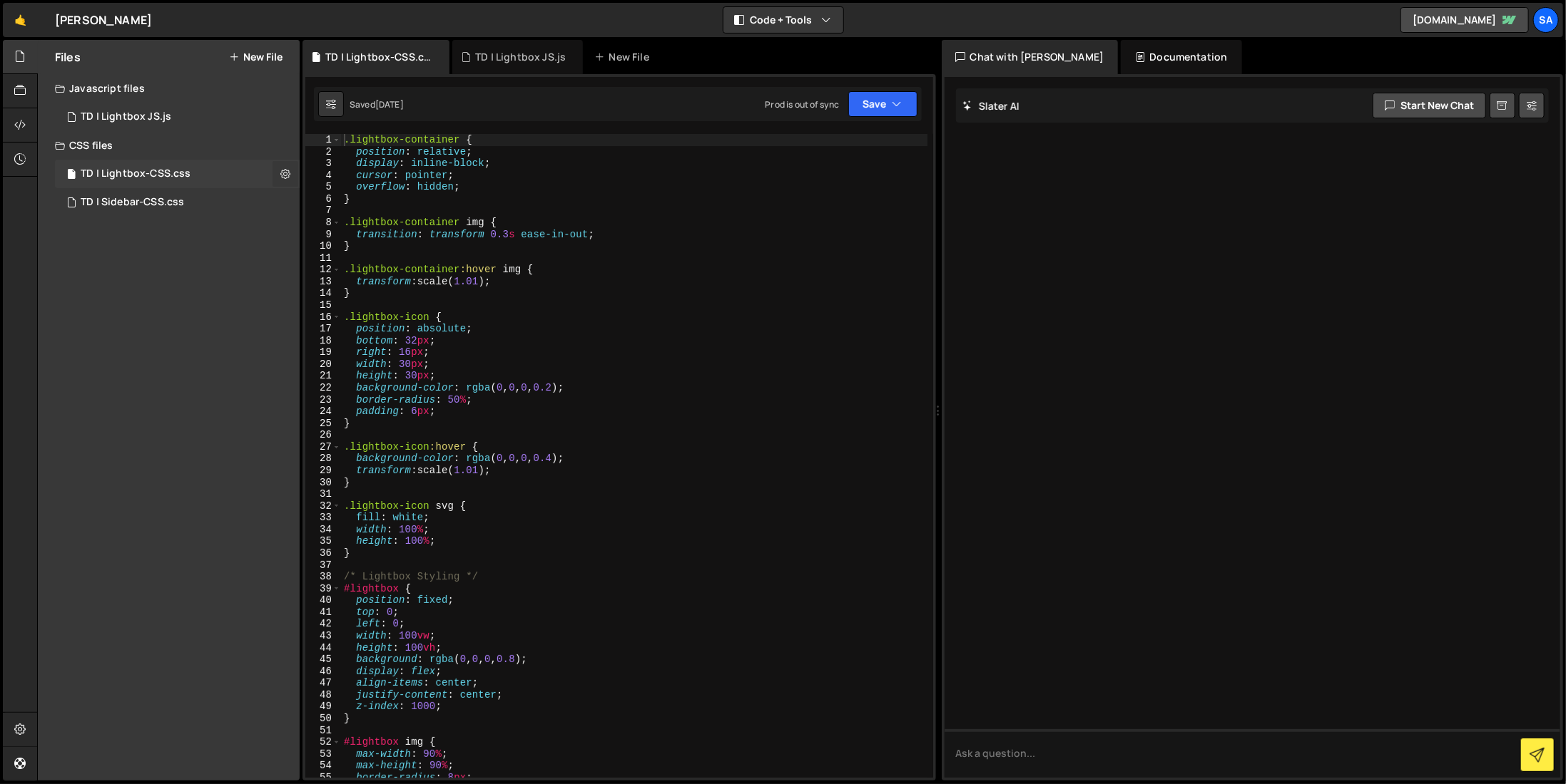
click at [283, 174] on icon at bounding box center [285, 174] width 10 height 14
type input "TD | Lightbox-CSS"
radio input "false"
radio input "true"
checkbox input "true"
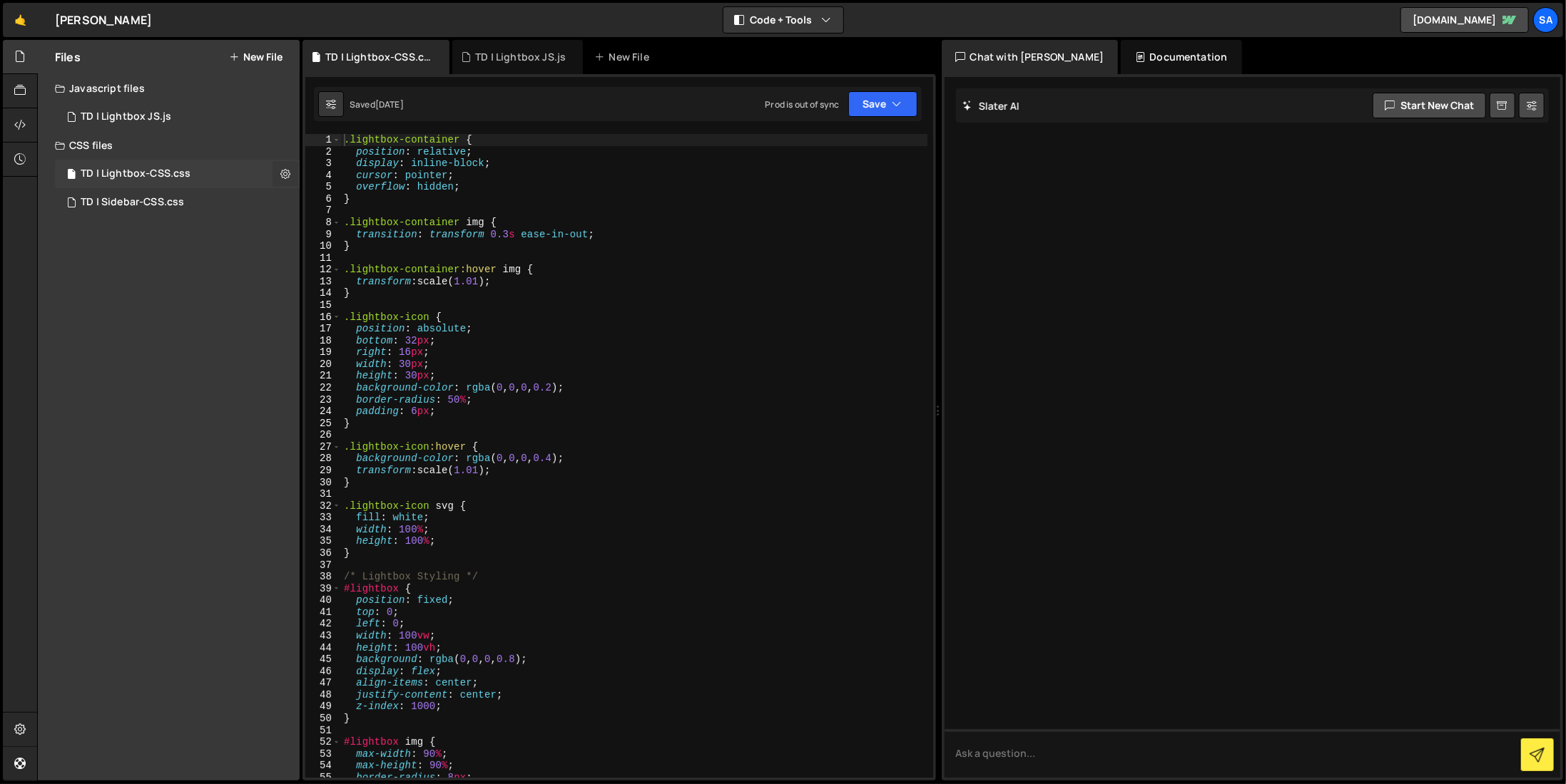
checkbox input "true"
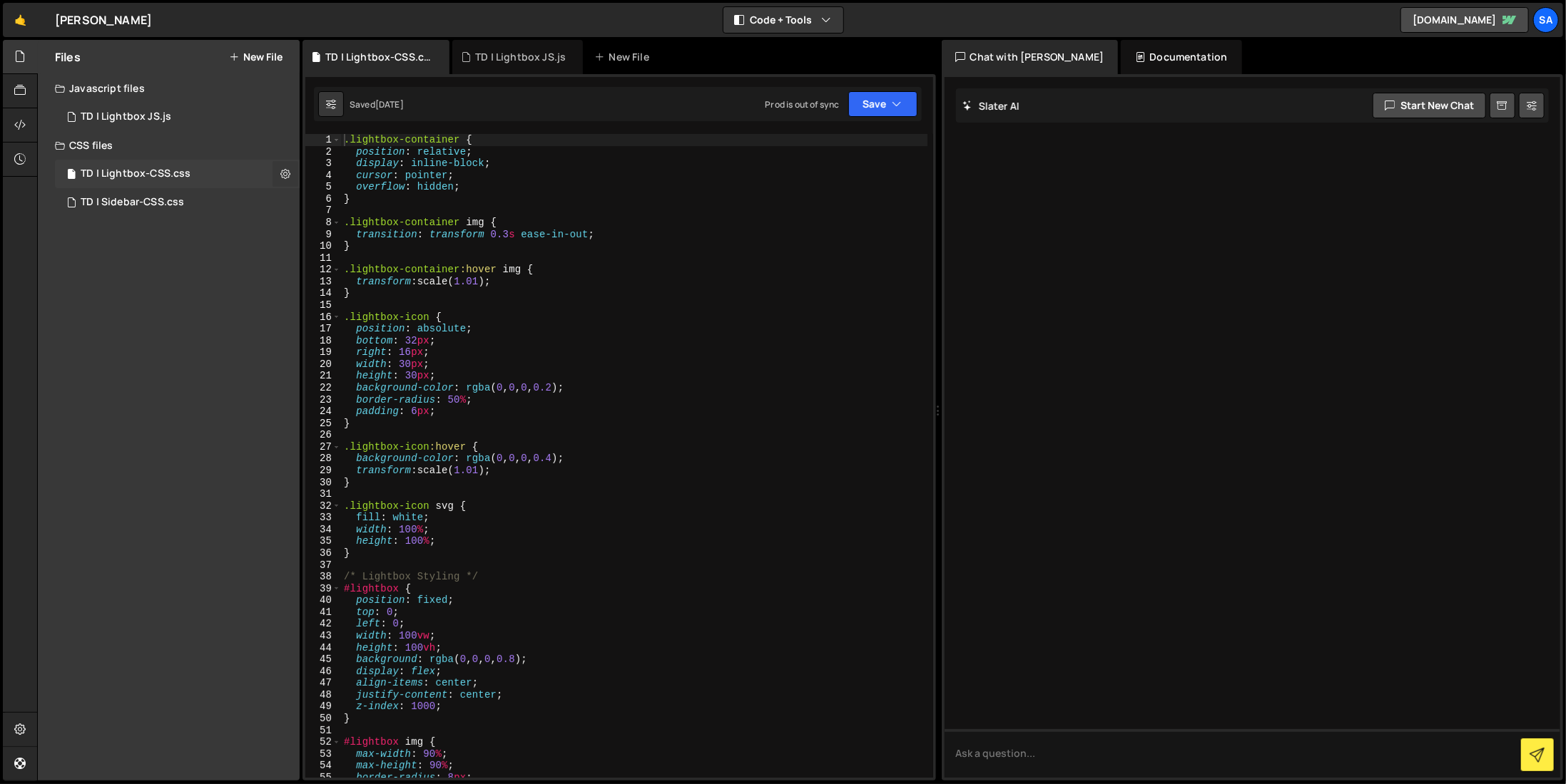
checkbox input "true"
click at [343, 207] on button "Edit File Settings" at bounding box center [372, 203] width 140 height 29
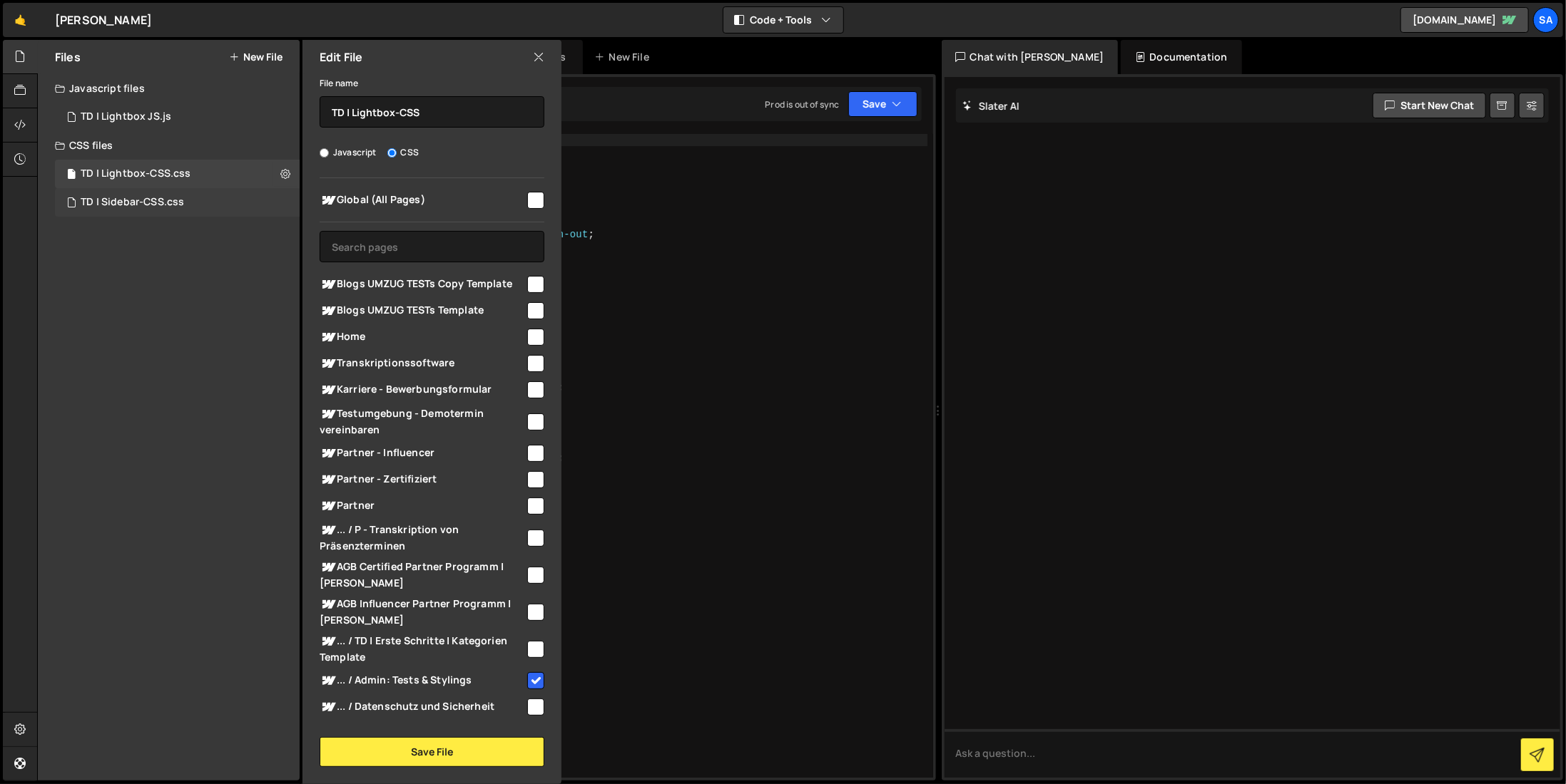
click at [202, 206] on div "TD | Sidebar-CSS.css 0" at bounding box center [177, 202] width 244 height 29
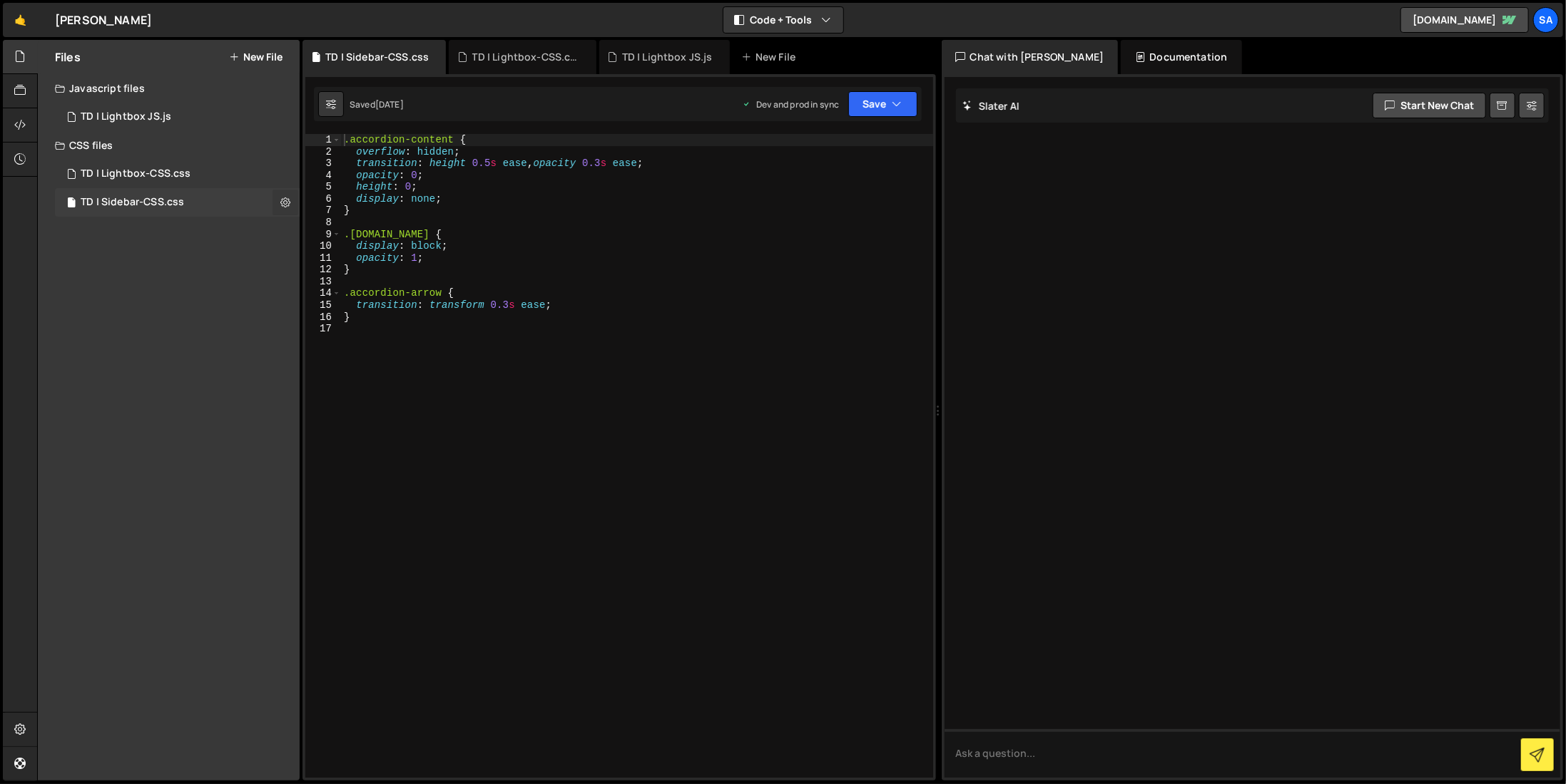
click at [286, 203] on icon at bounding box center [285, 202] width 10 height 14
type input "TD | Sidebar-CSS"
radio input "false"
radio input "true"
checkbox input "true"
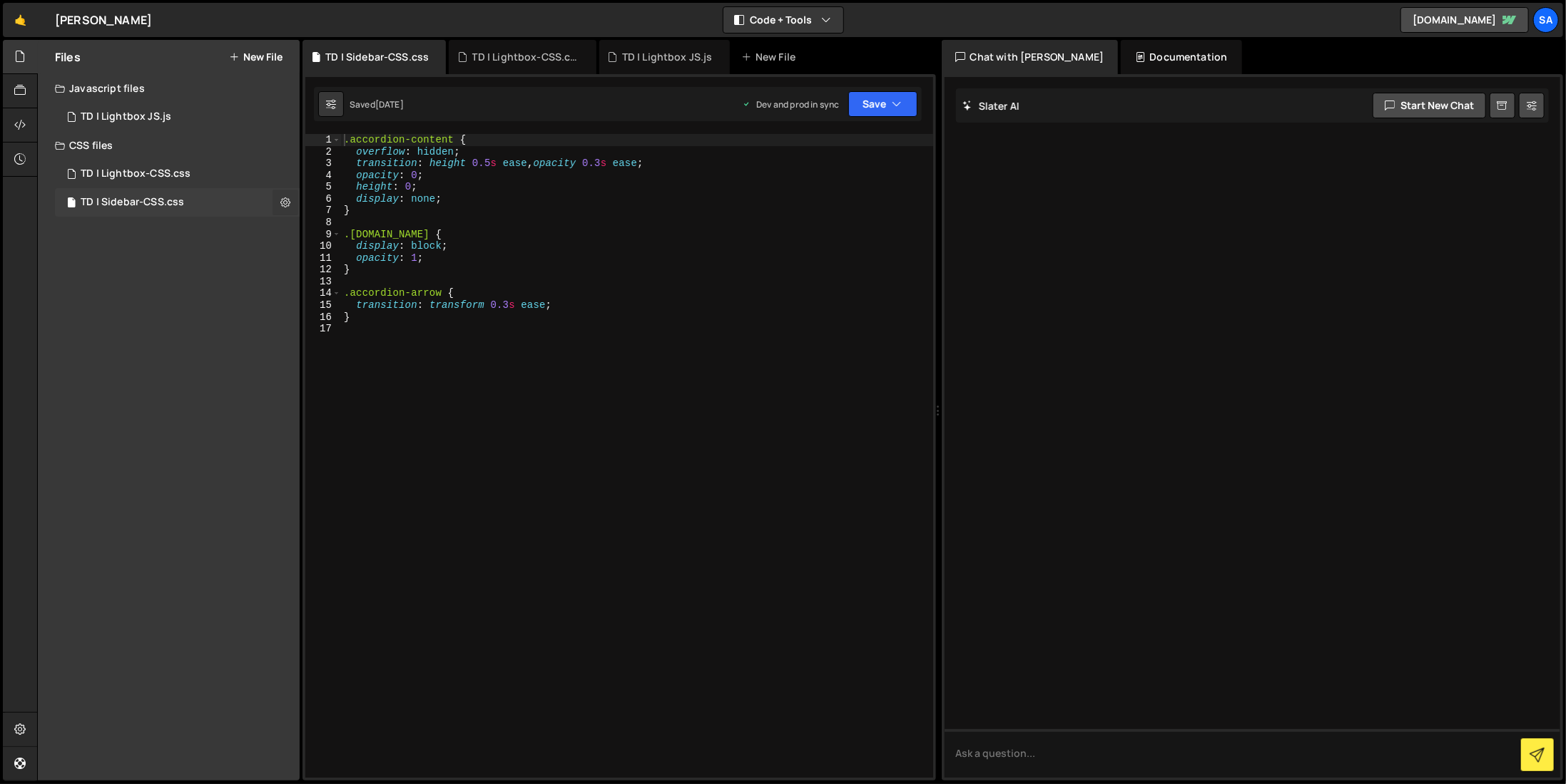
checkbox input "true"
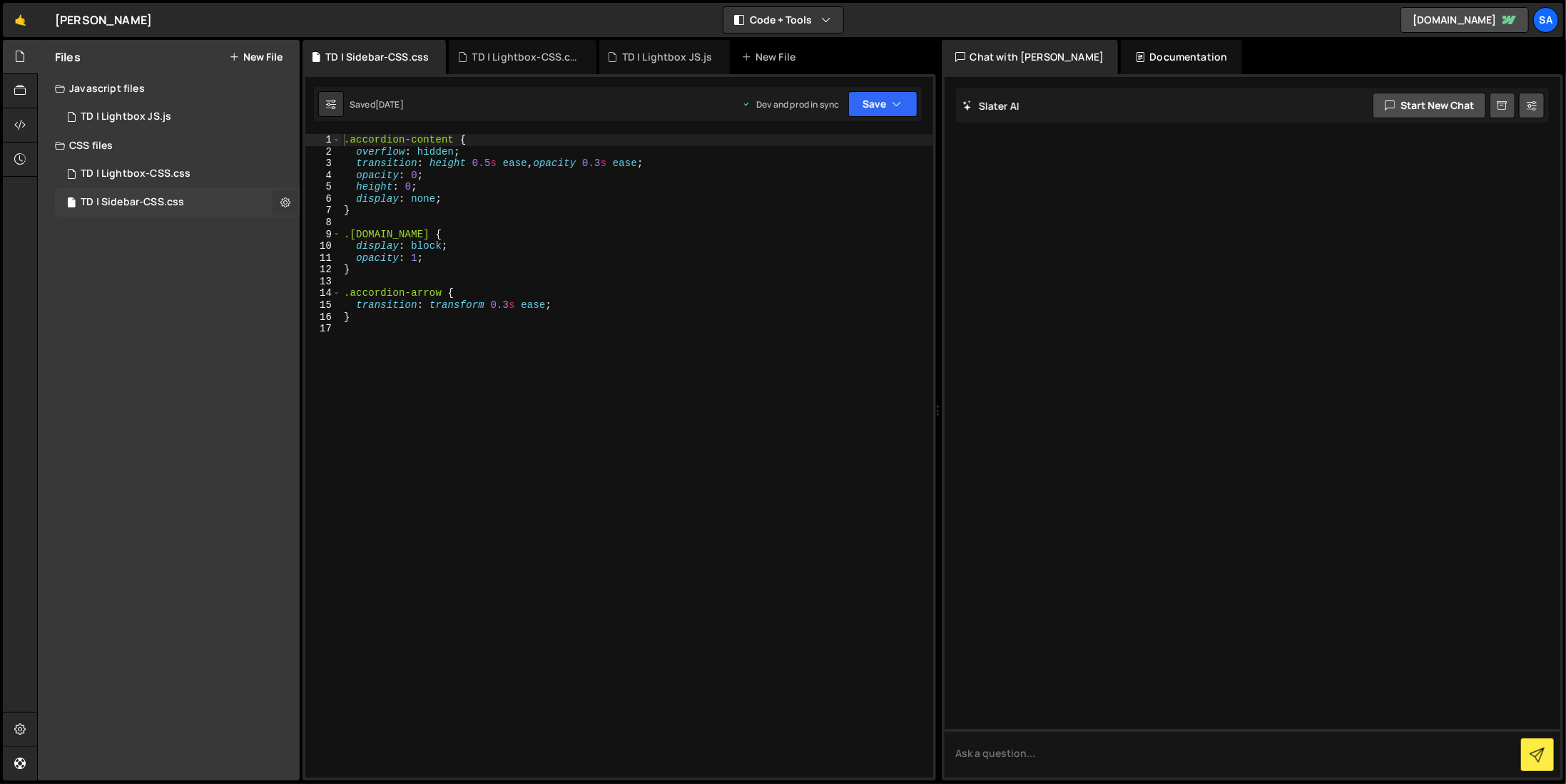
checkbox input "true"
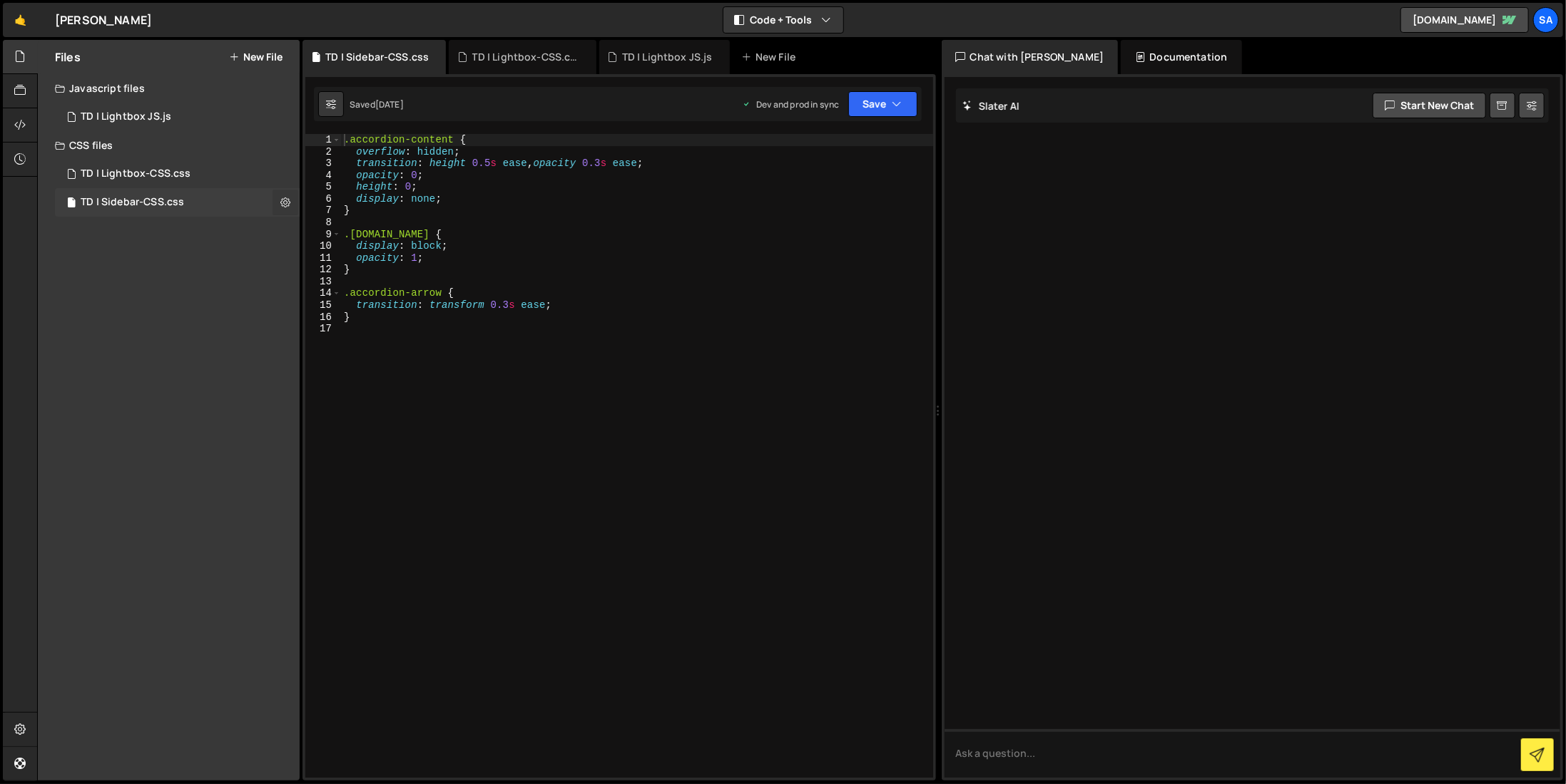
checkbox input "true"
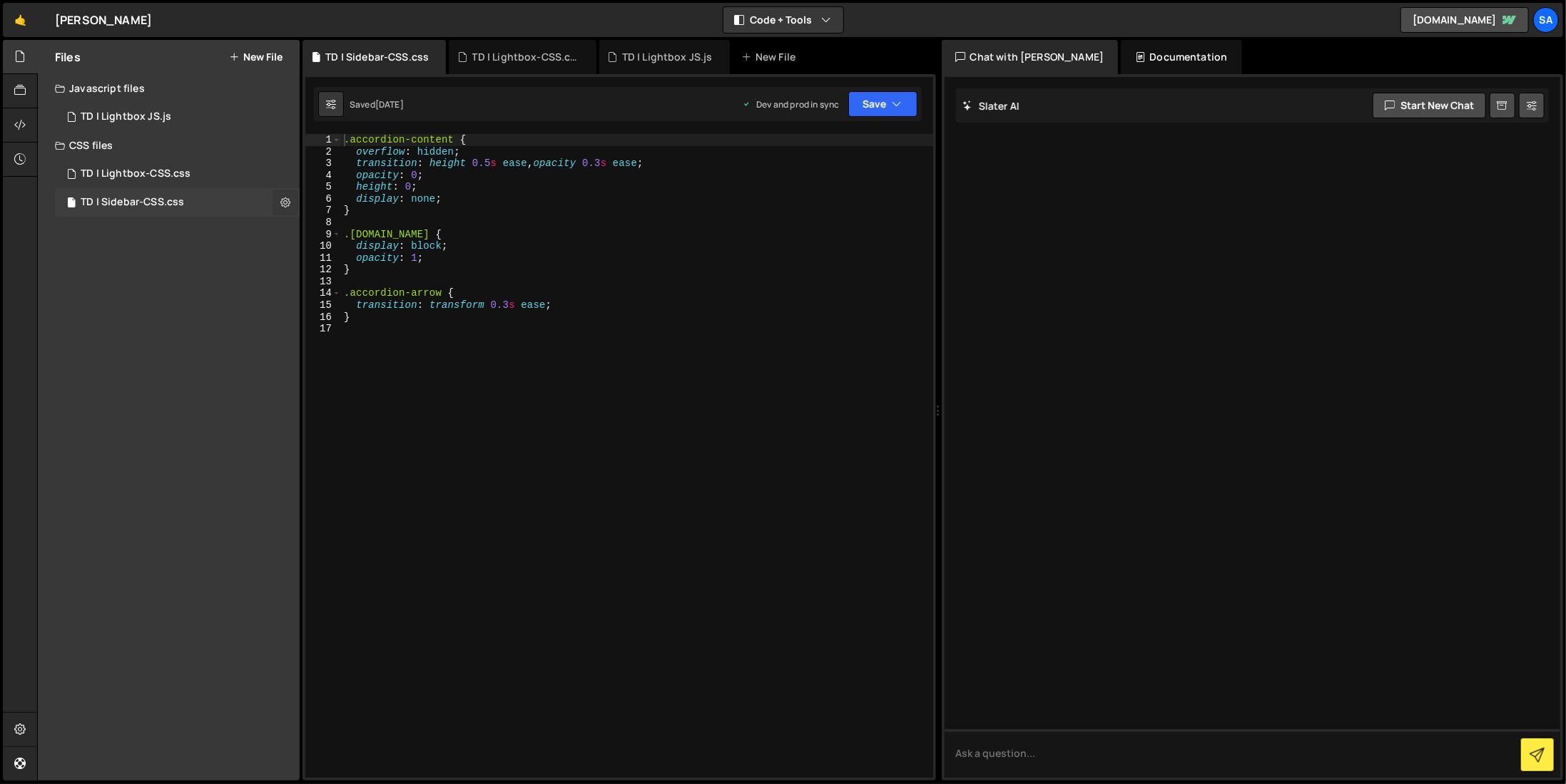
checkbox input "true"
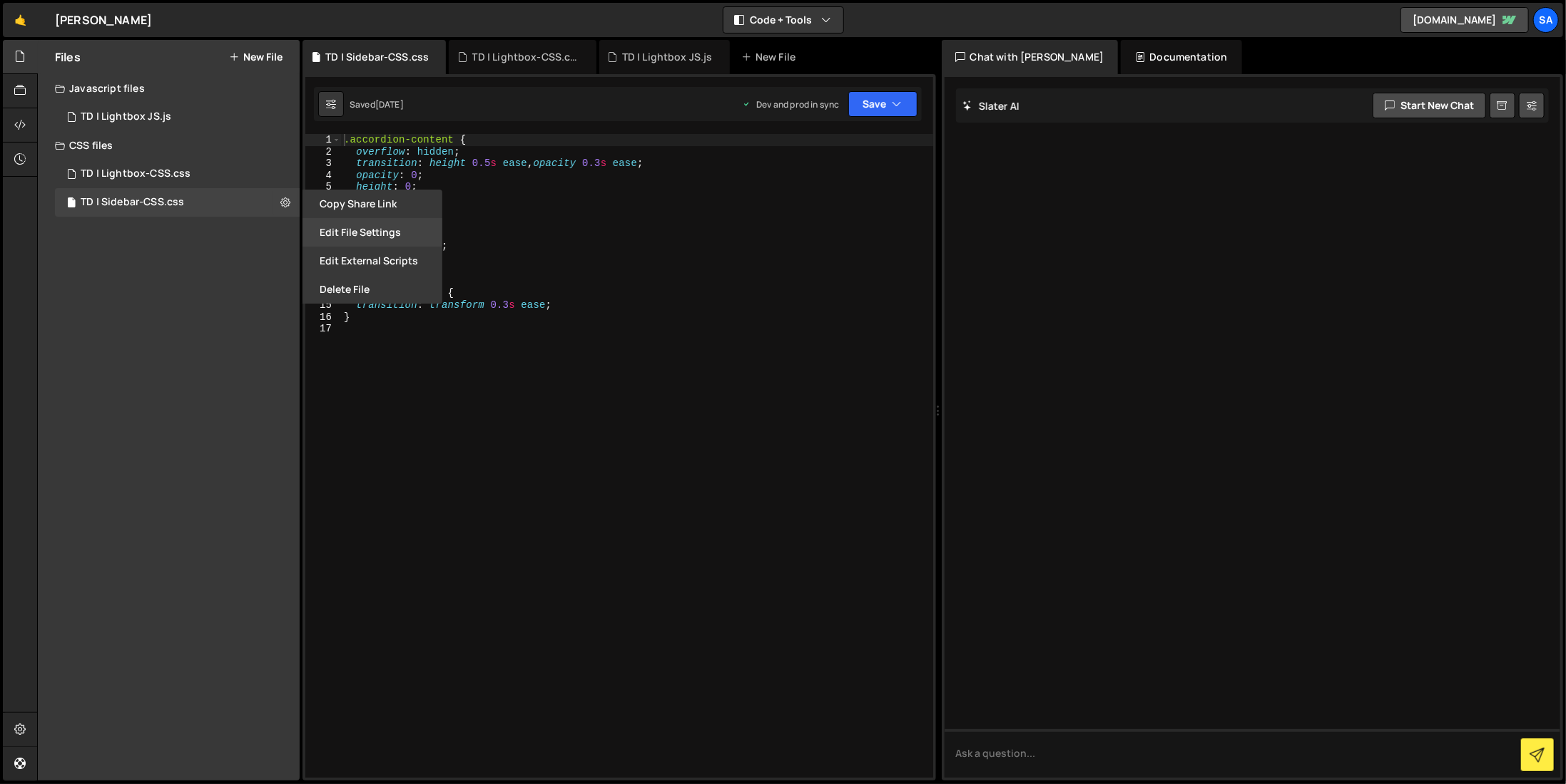
click at [349, 233] on button "Edit File Settings" at bounding box center [372, 232] width 140 height 29
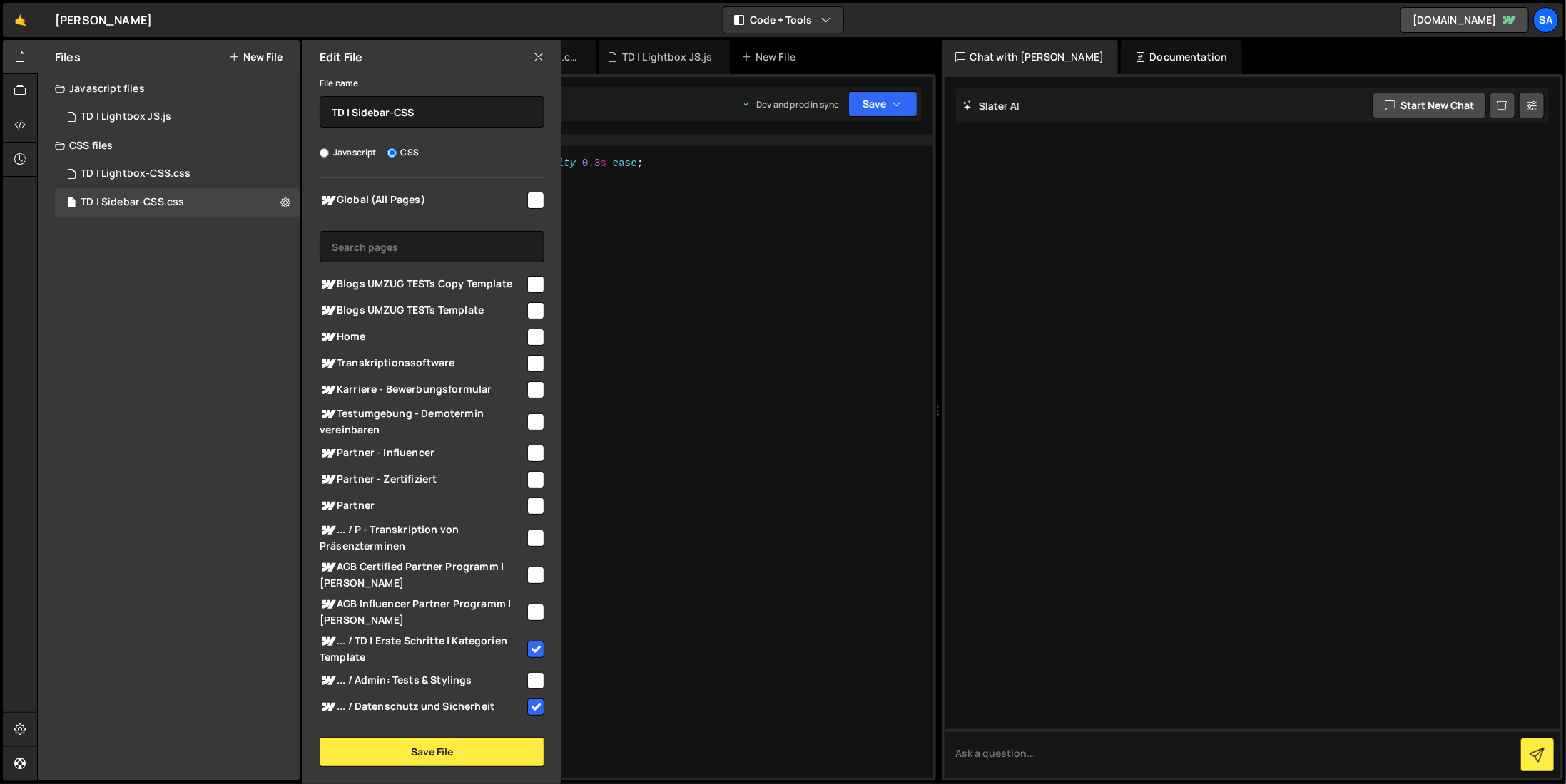
click at [541, 60] on icon at bounding box center [538, 58] width 11 height 16
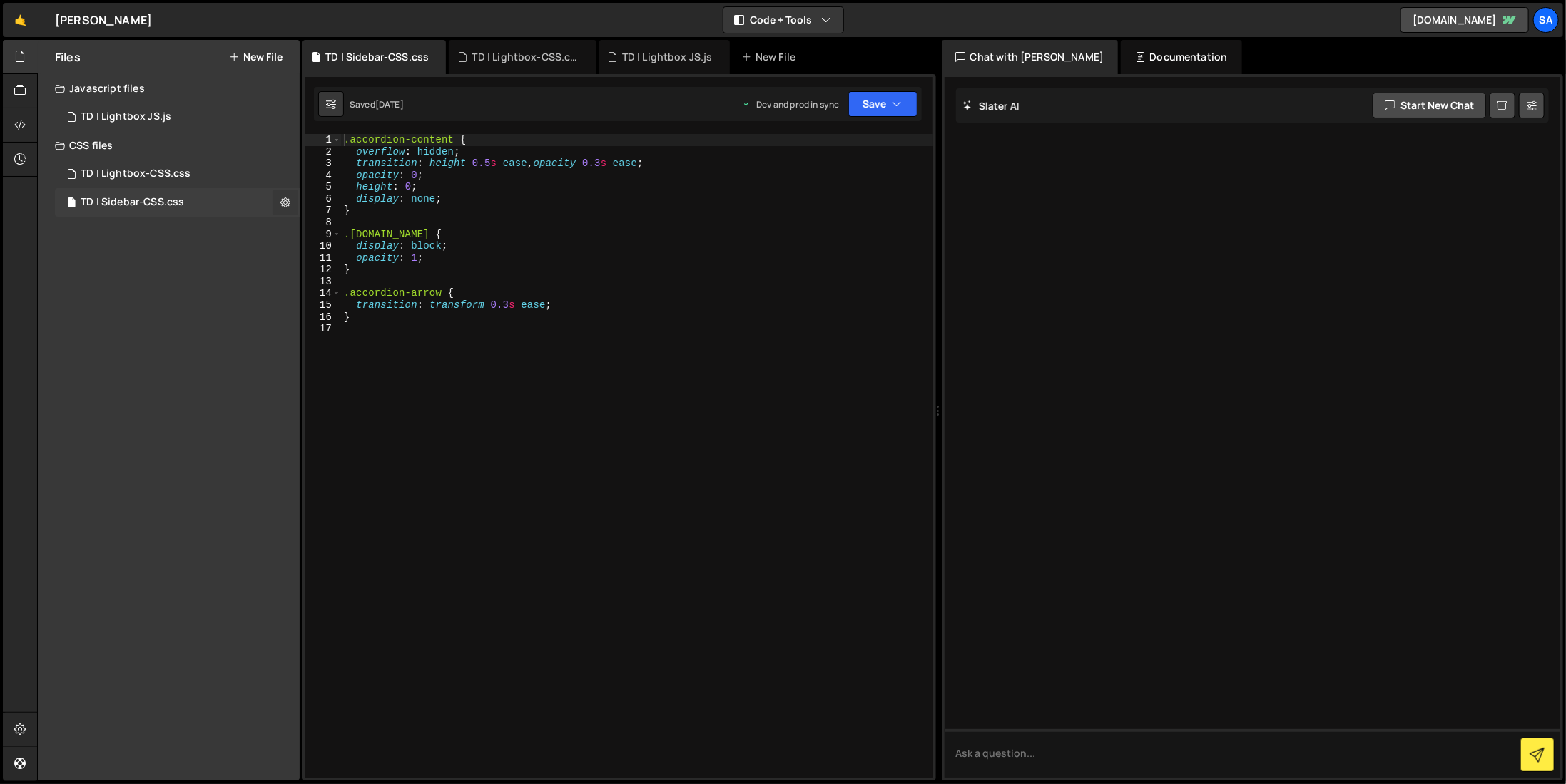
click at [286, 203] on icon at bounding box center [285, 202] width 10 height 14
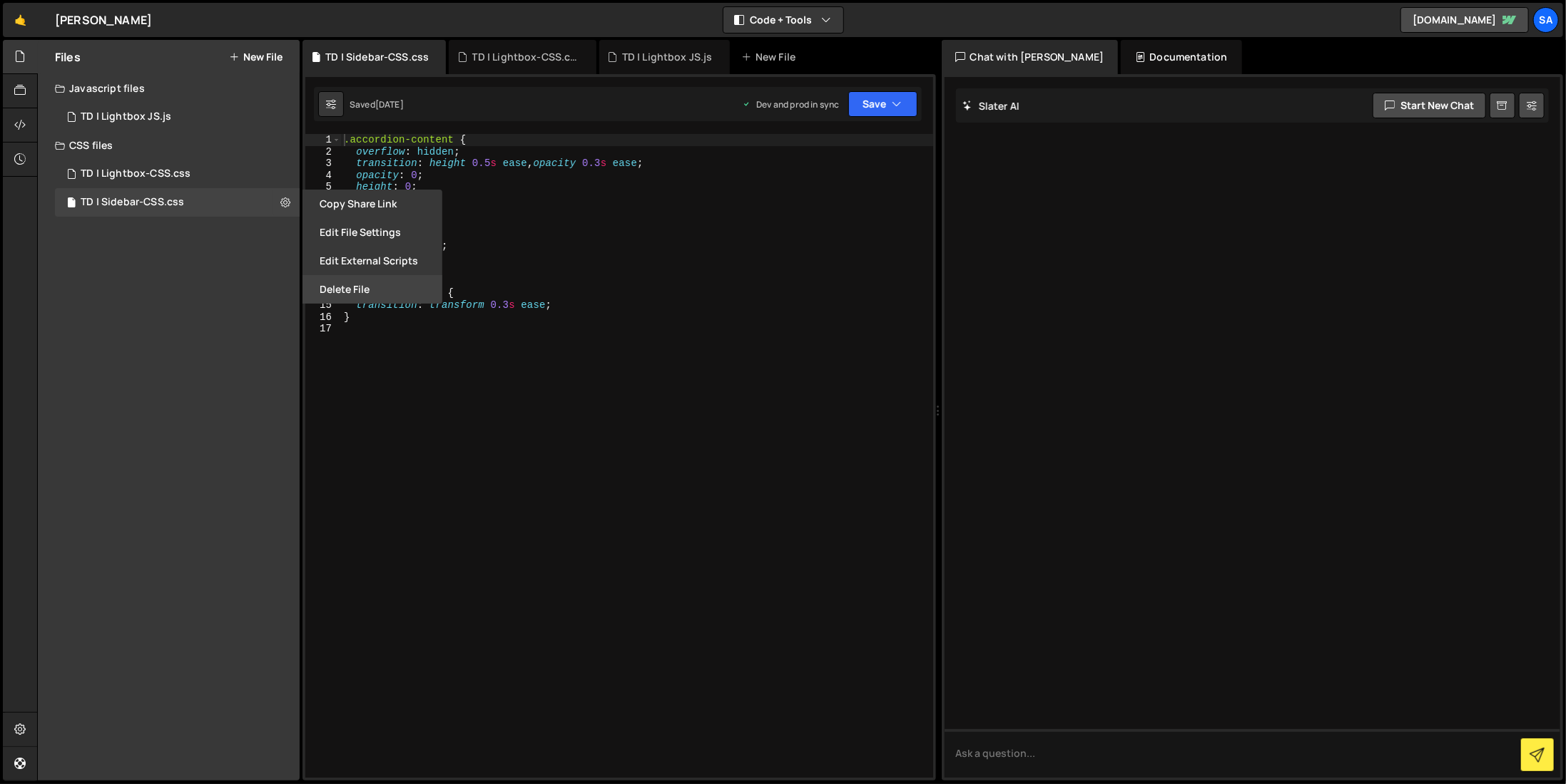
click at [325, 285] on button "Delete File" at bounding box center [372, 289] width 140 height 29
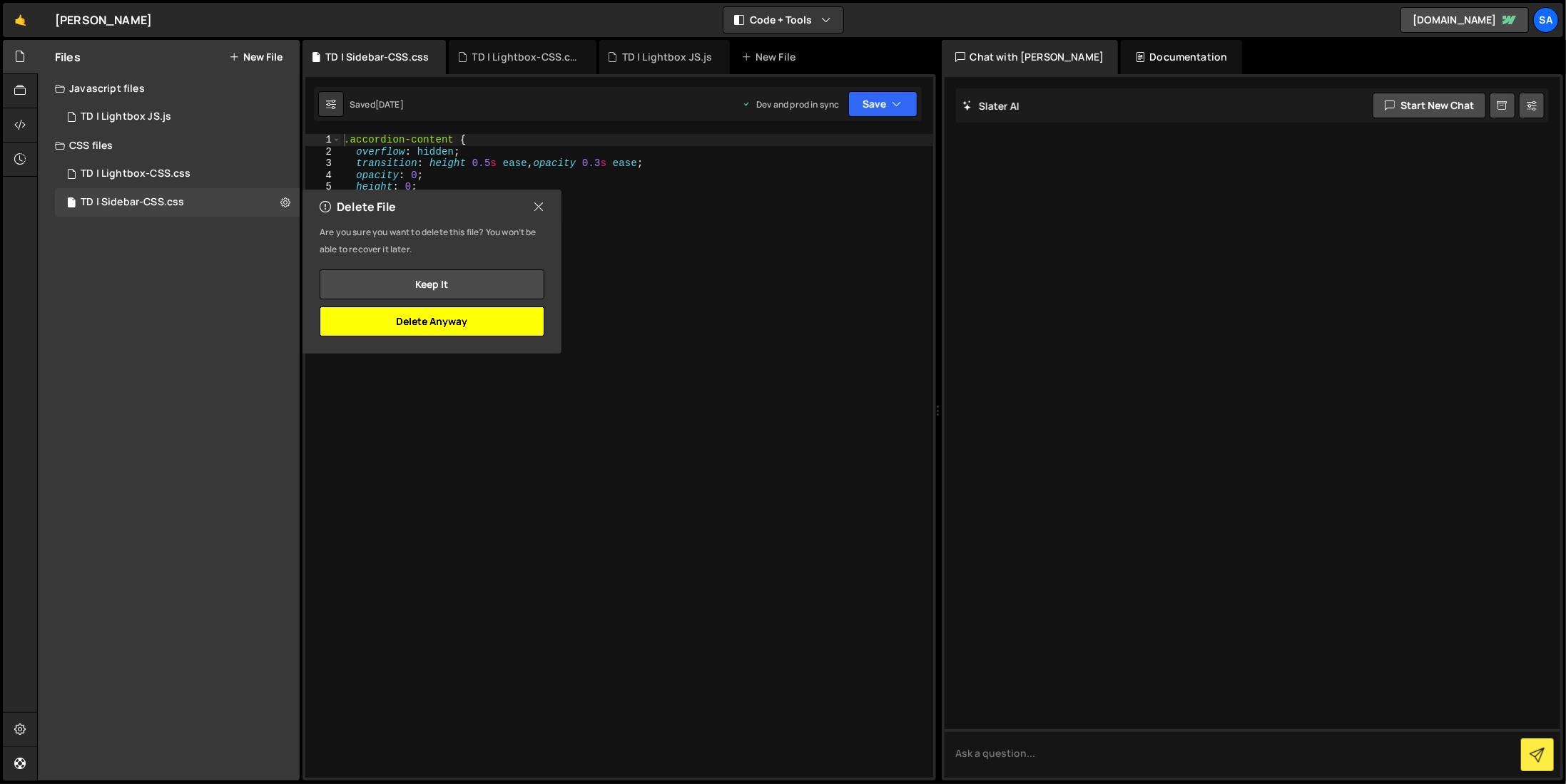
click at [422, 319] on button "Delete Anyway" at bounding box center [432, 322] width 224 height 30
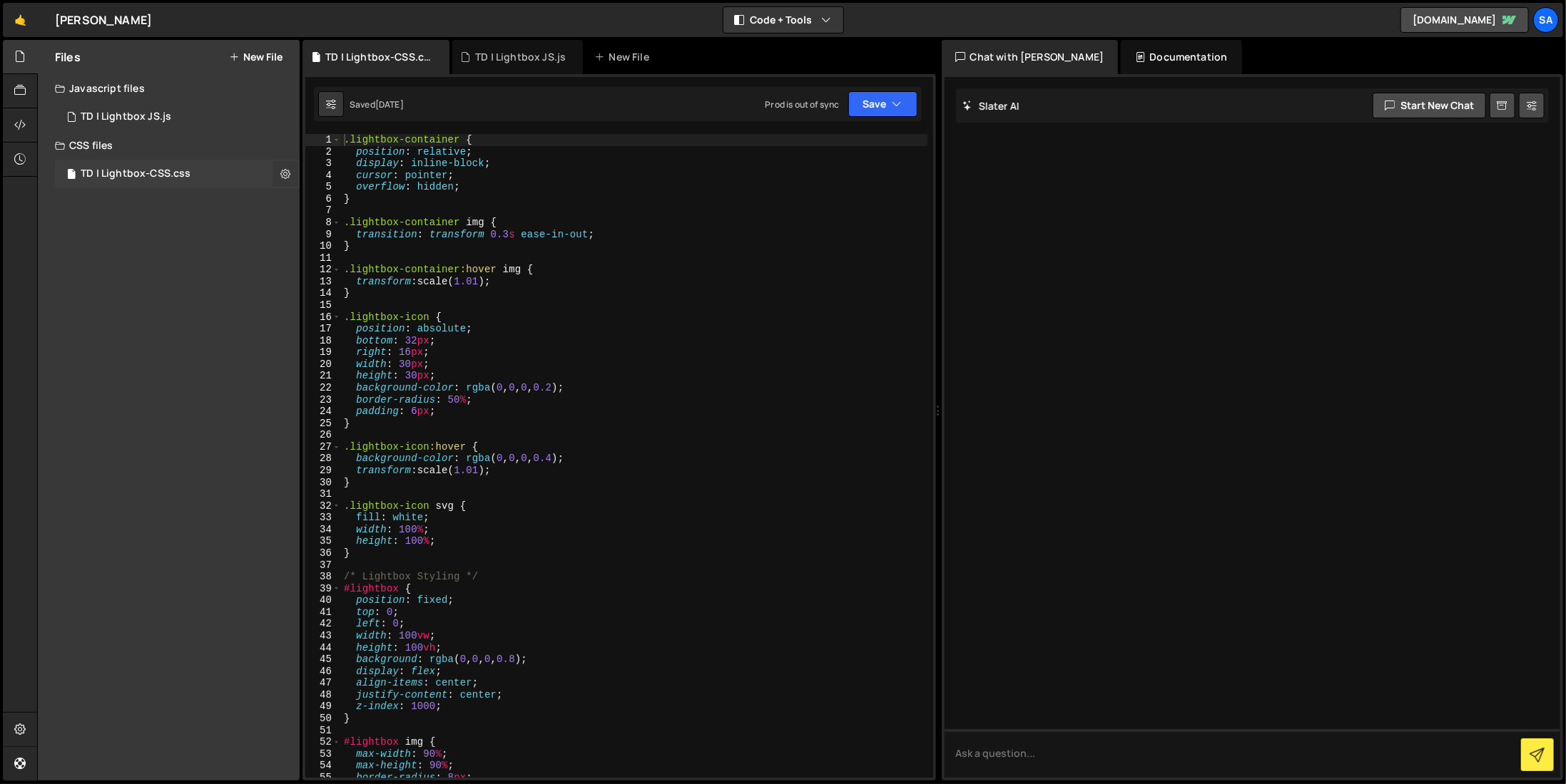
click at [290, 176] on icon at bounding box center [285, 174] width 10 height 14
click at [357, 266] on button "Delete File" at bounding box center [372, 261] width 140 height 29
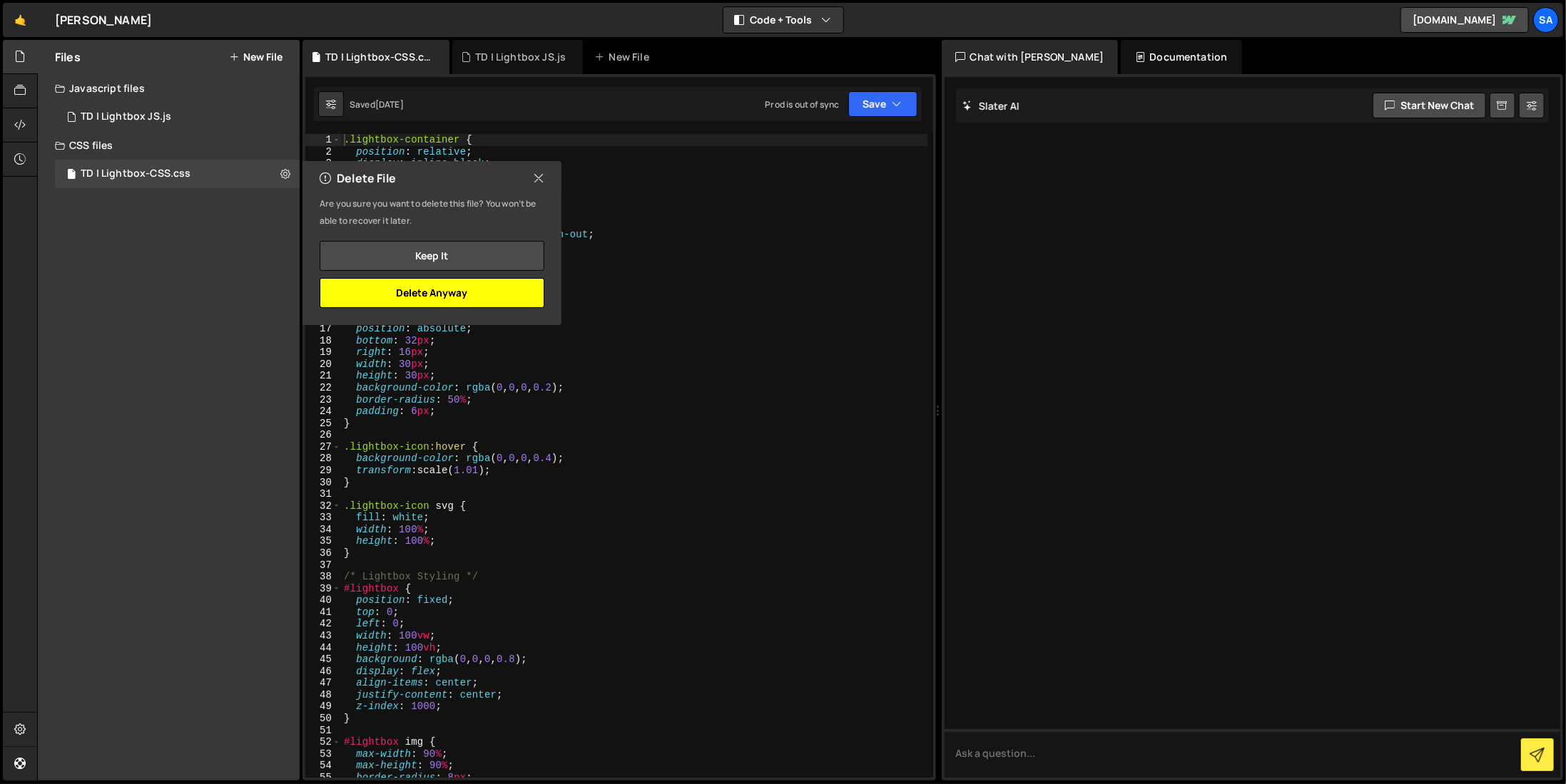
click at [459, 285] on button "Delete Anyway" at bounding box center [432, 293] width 224 height 30
radio input "true"
checkbox input "false"
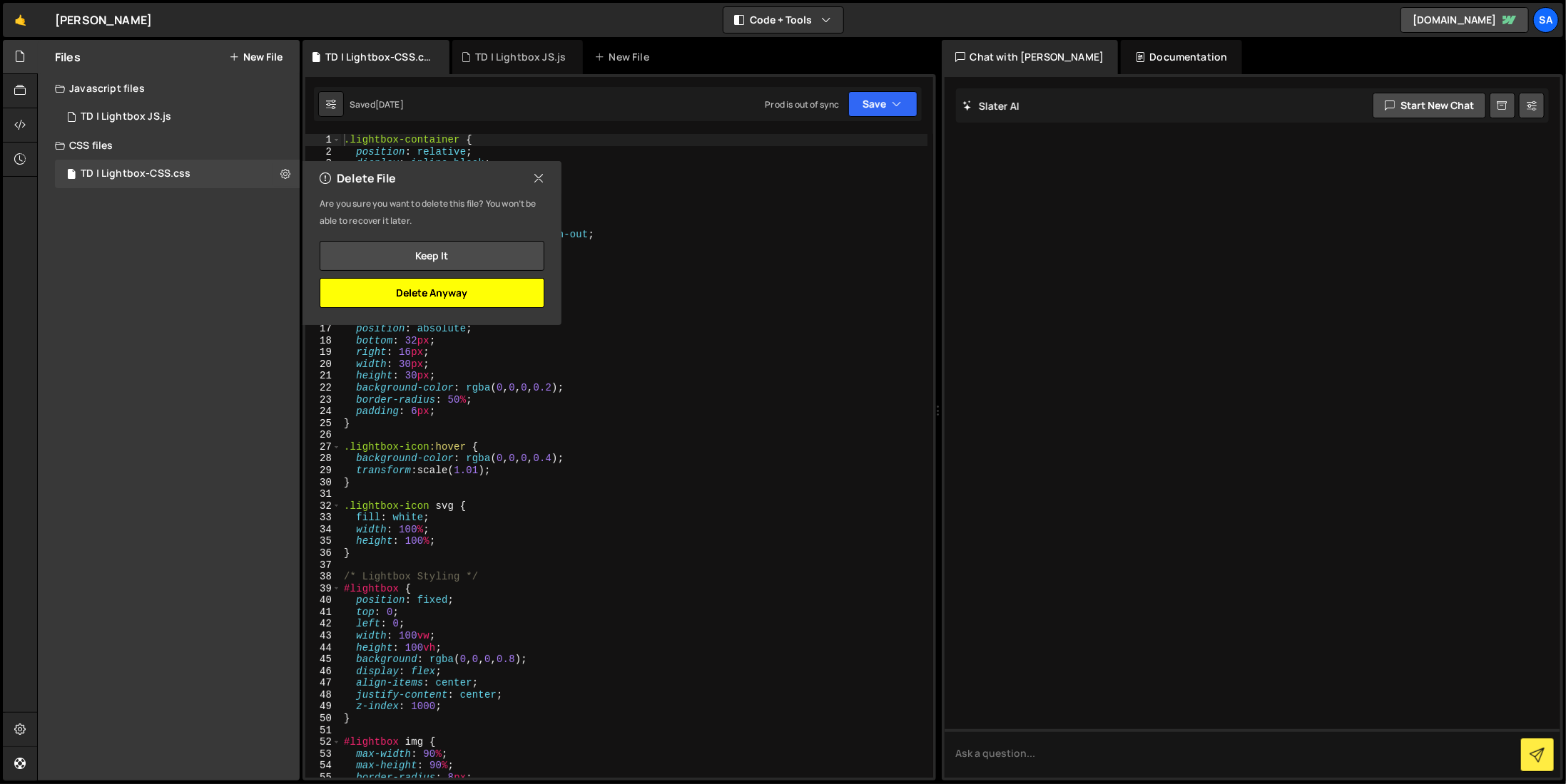
checkbox input "false"
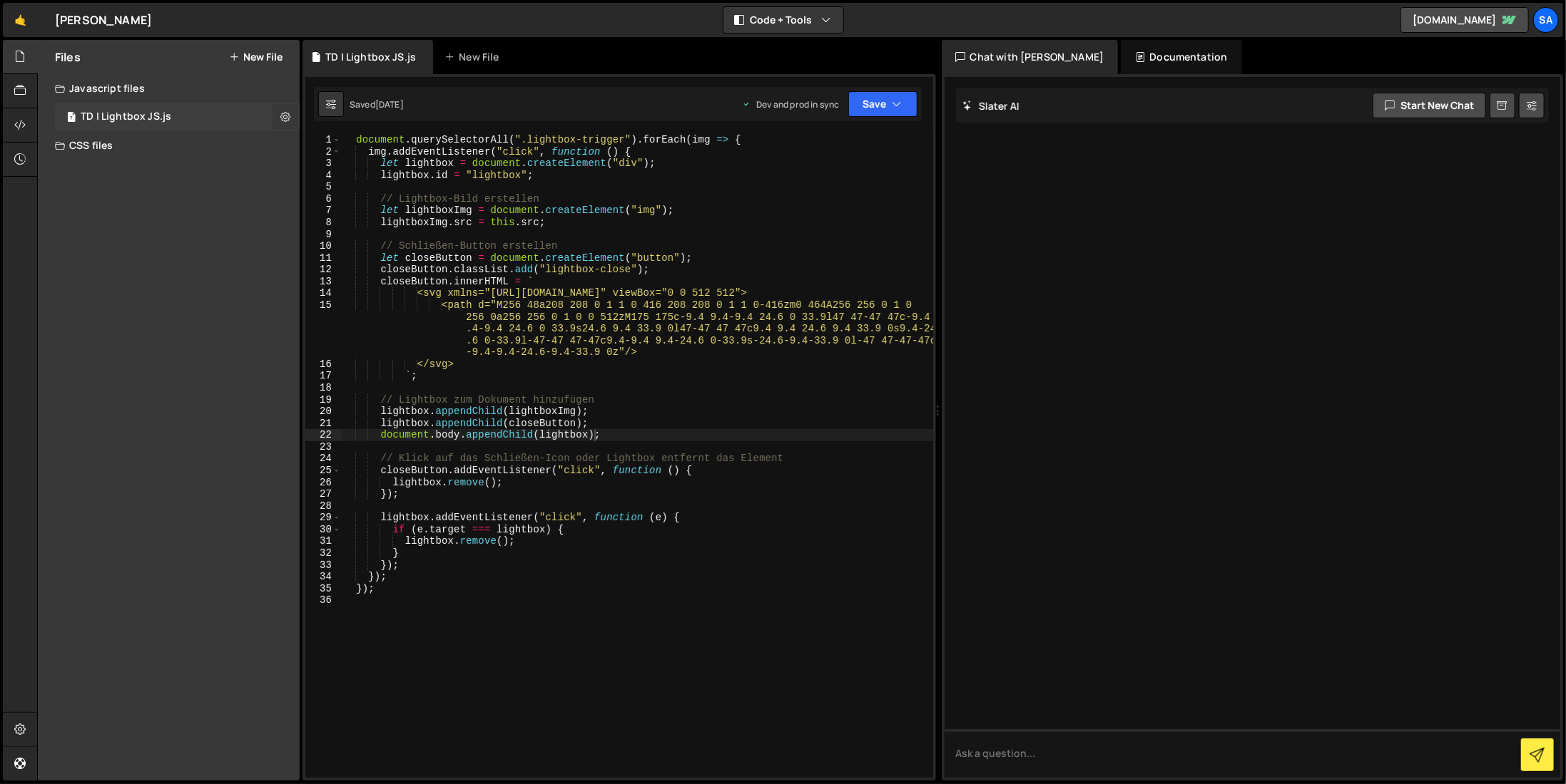
click at [287, 115] on icon at bounding box center [285, 117] width 10 height 14
type input "TD | Lightbox JS"
radio input "true"
checkbox input "true"
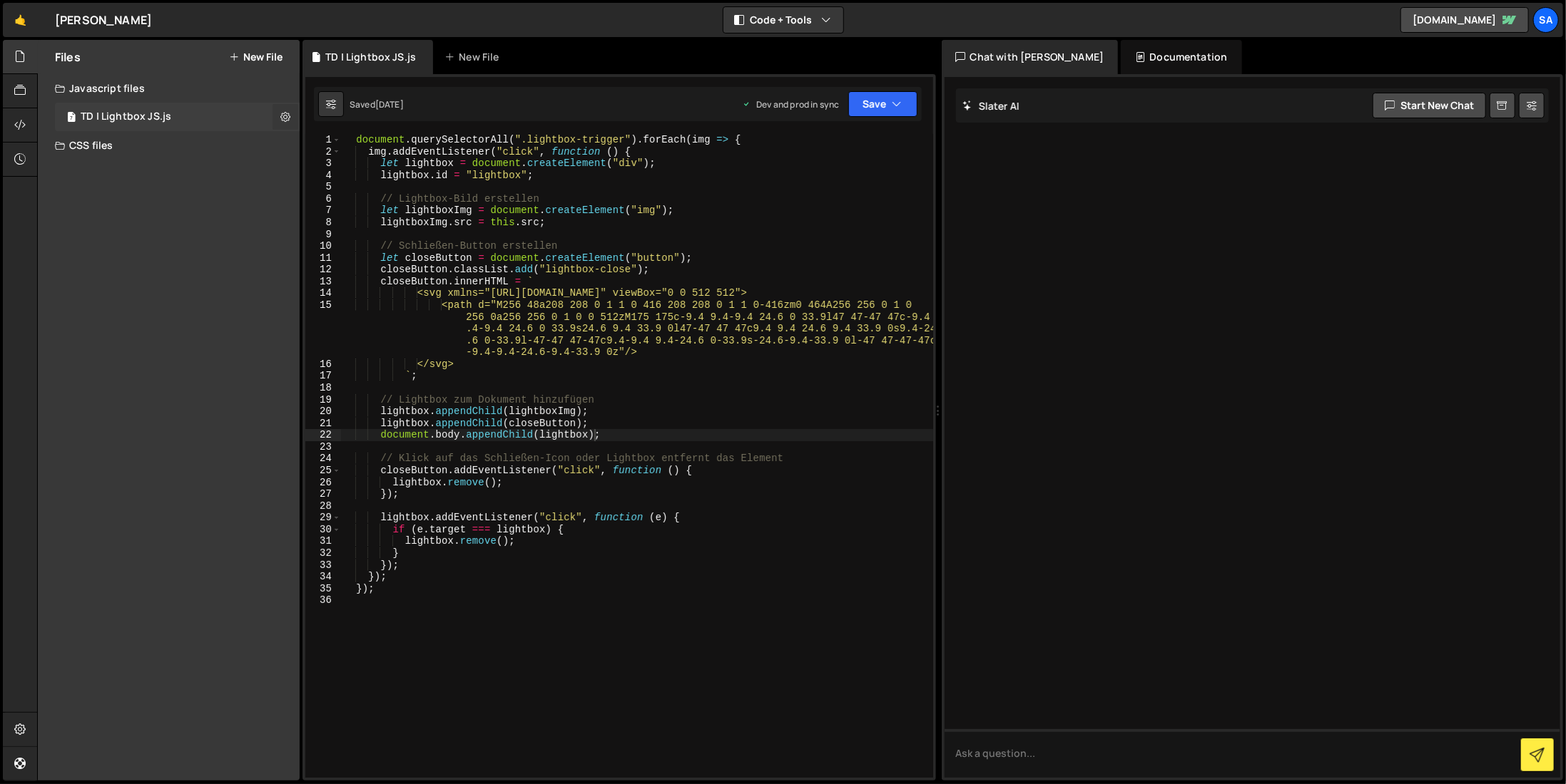
checkbox input "true"
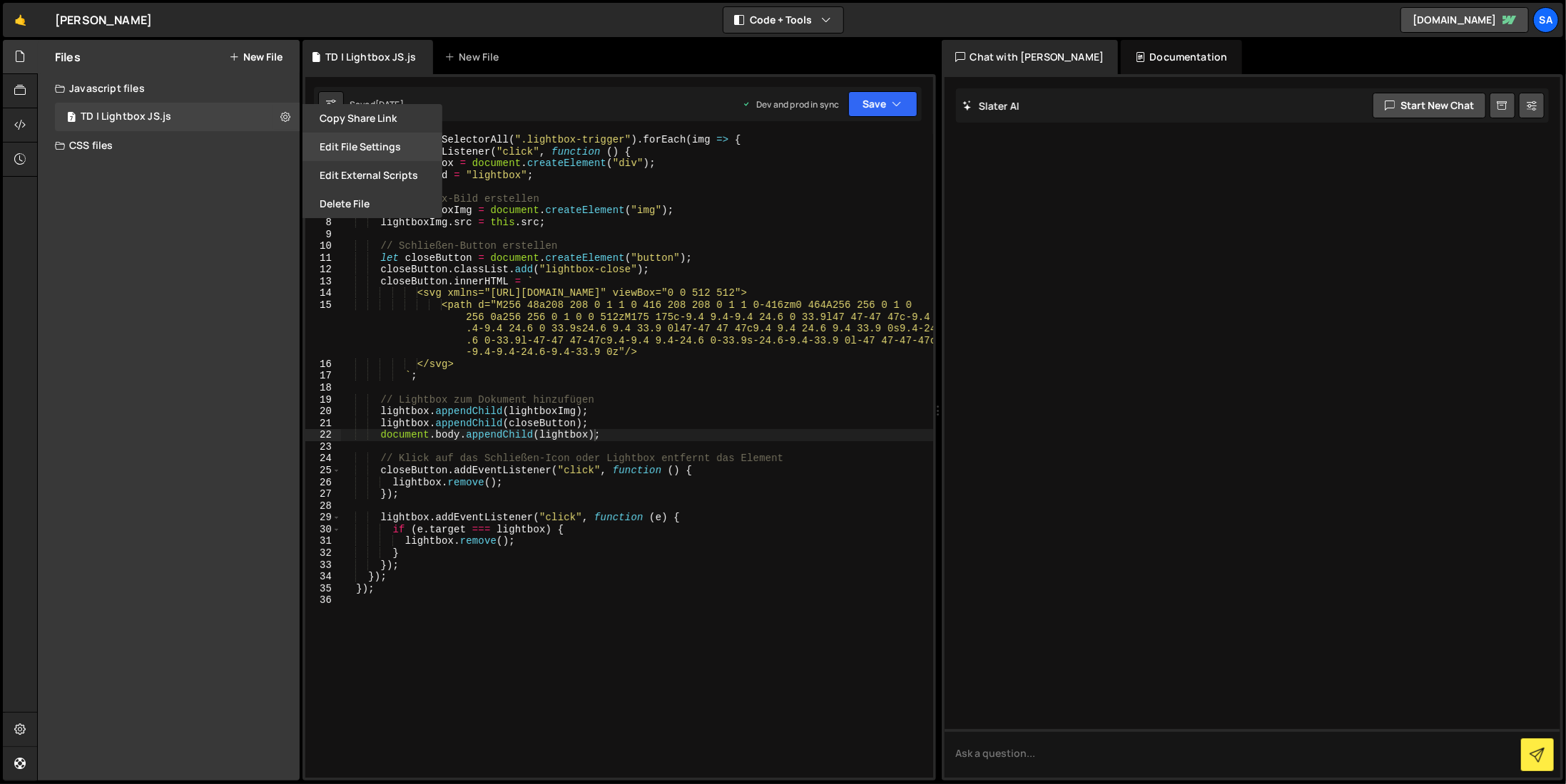
click at [352, 148] on button "Edit File Settings" at bounding box center [372, 147] width 140 height 29
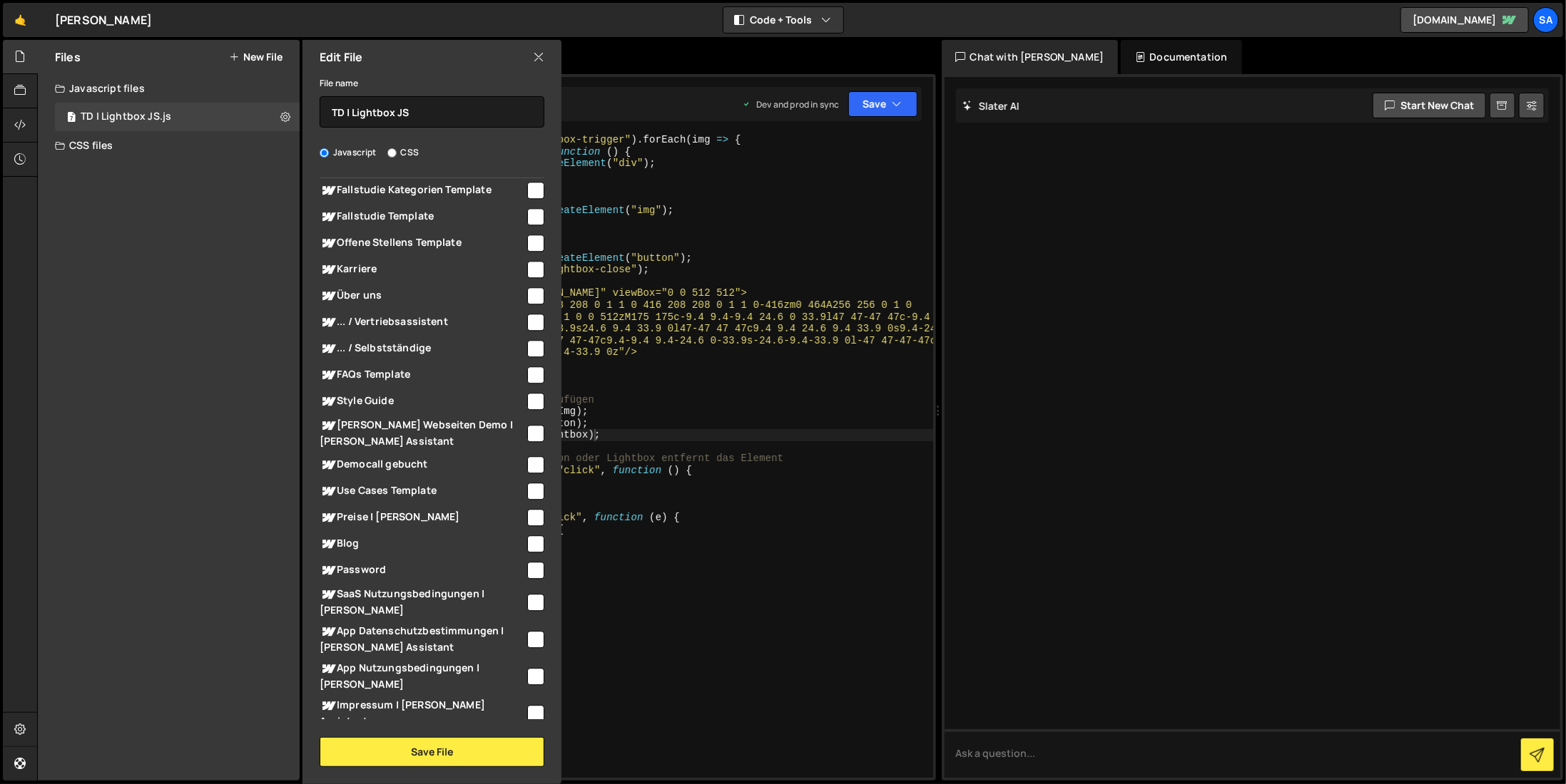
scroll to position [2529, 0]
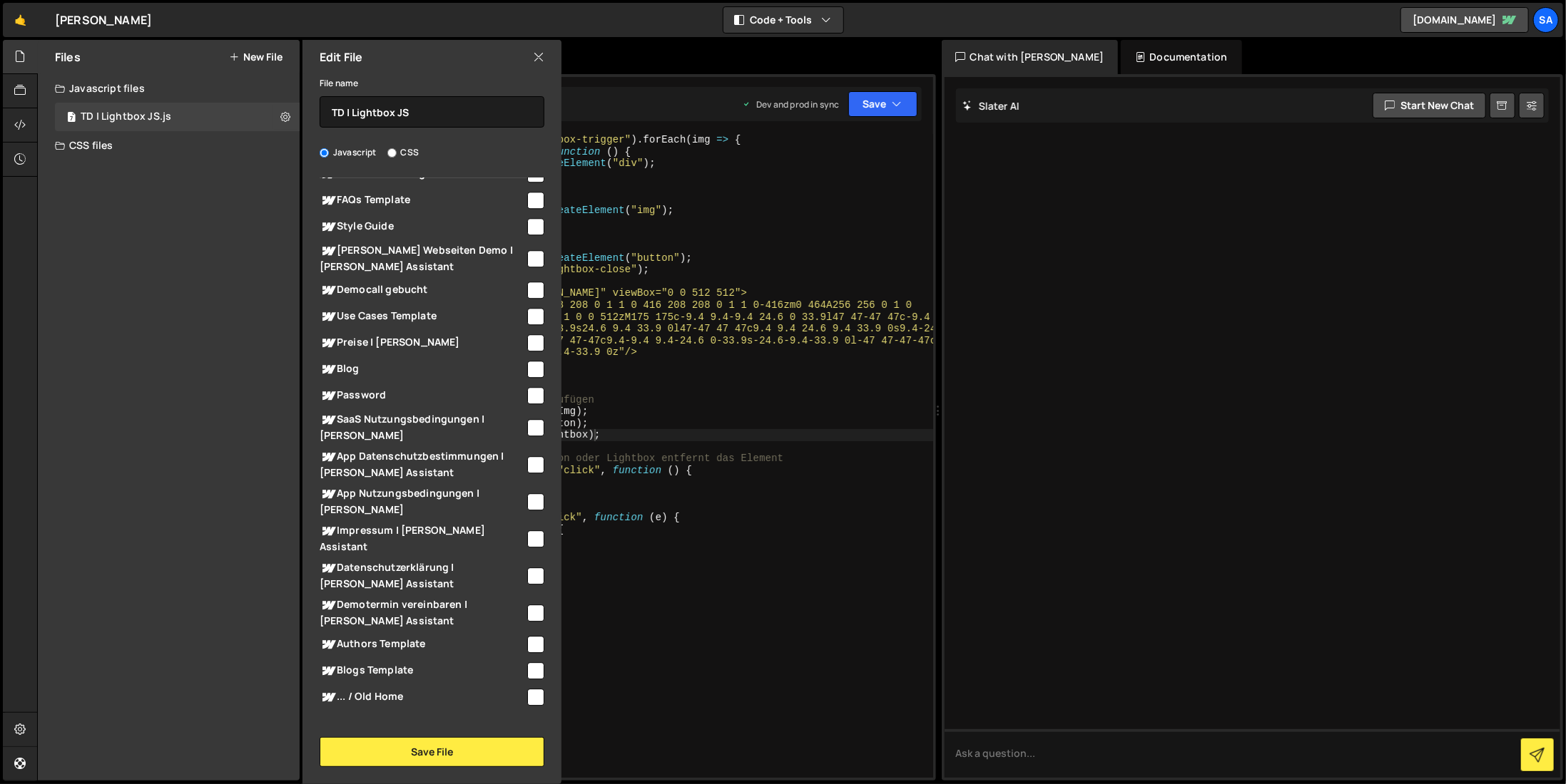
click at [538, 55] on icon at bounding box center [538, 58] width 11 height 16
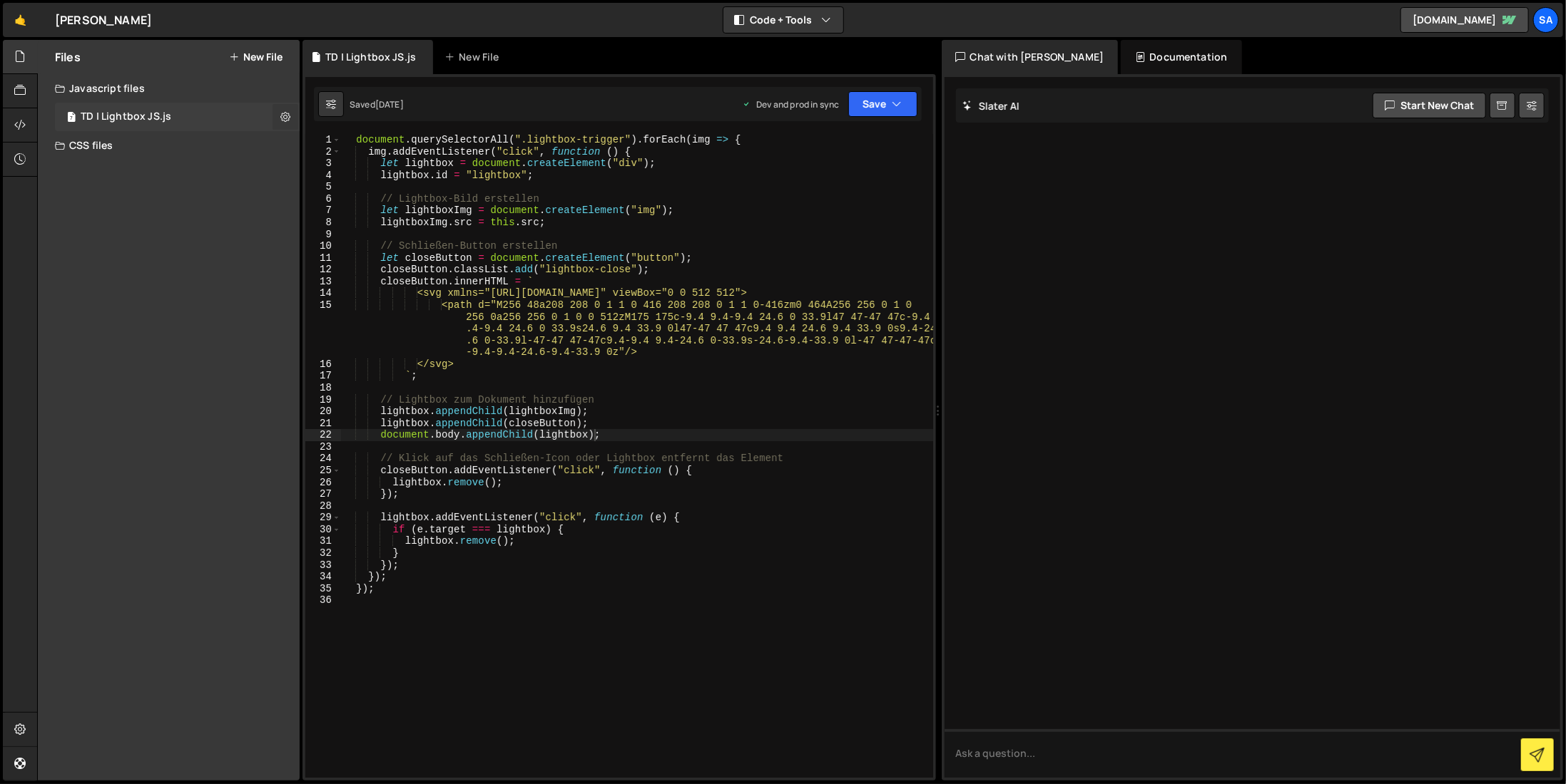
click at [281, 122] on icon at bounding box center [285, 117] width 10 height 14
click at [327, 203] on button "Delete File" at bounding box center [372, 203] width 140 height 29
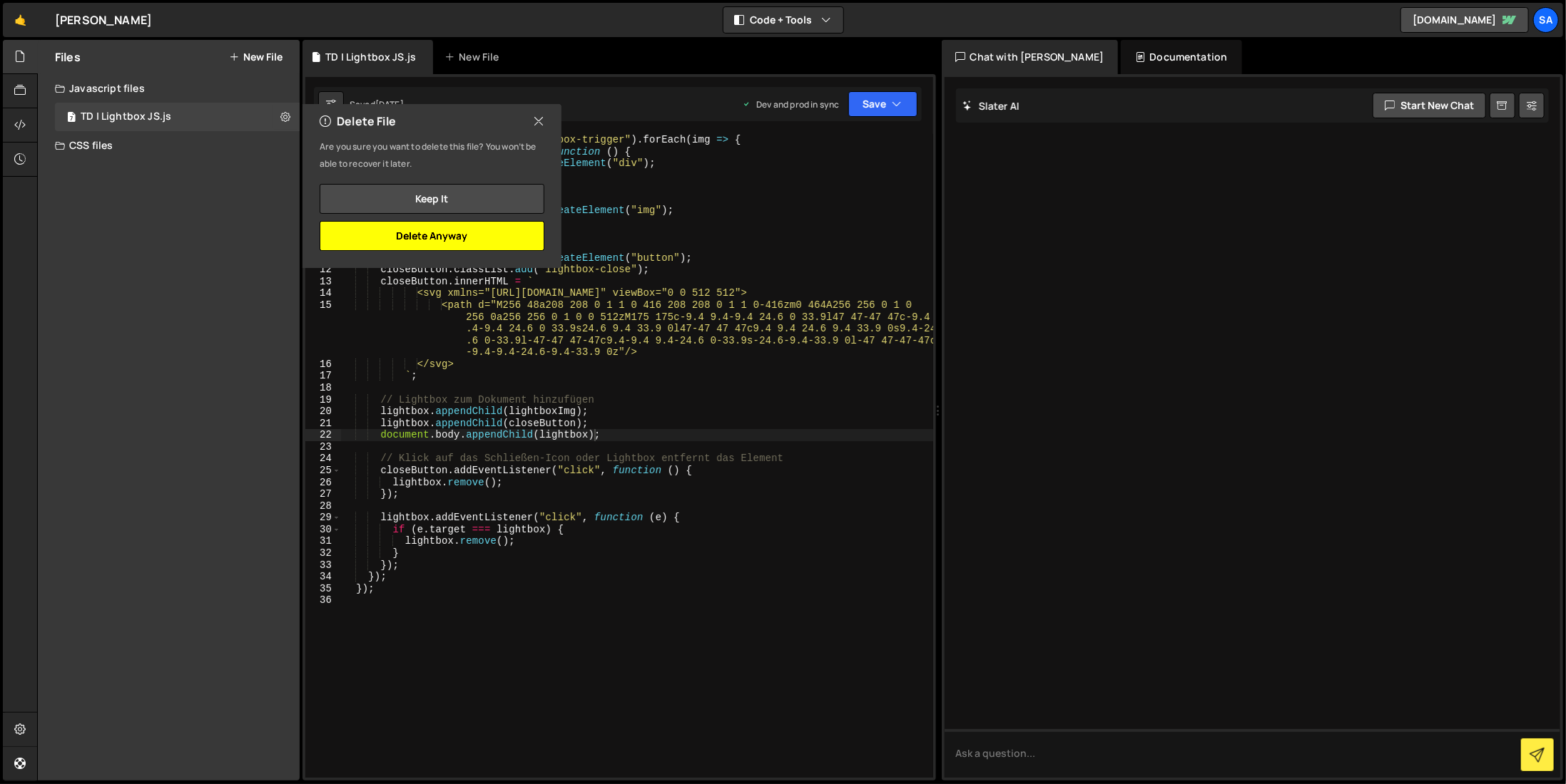
click at [434, 229] on button "Delete Anyway" at bounding box center [432, 236] width 224 height 30
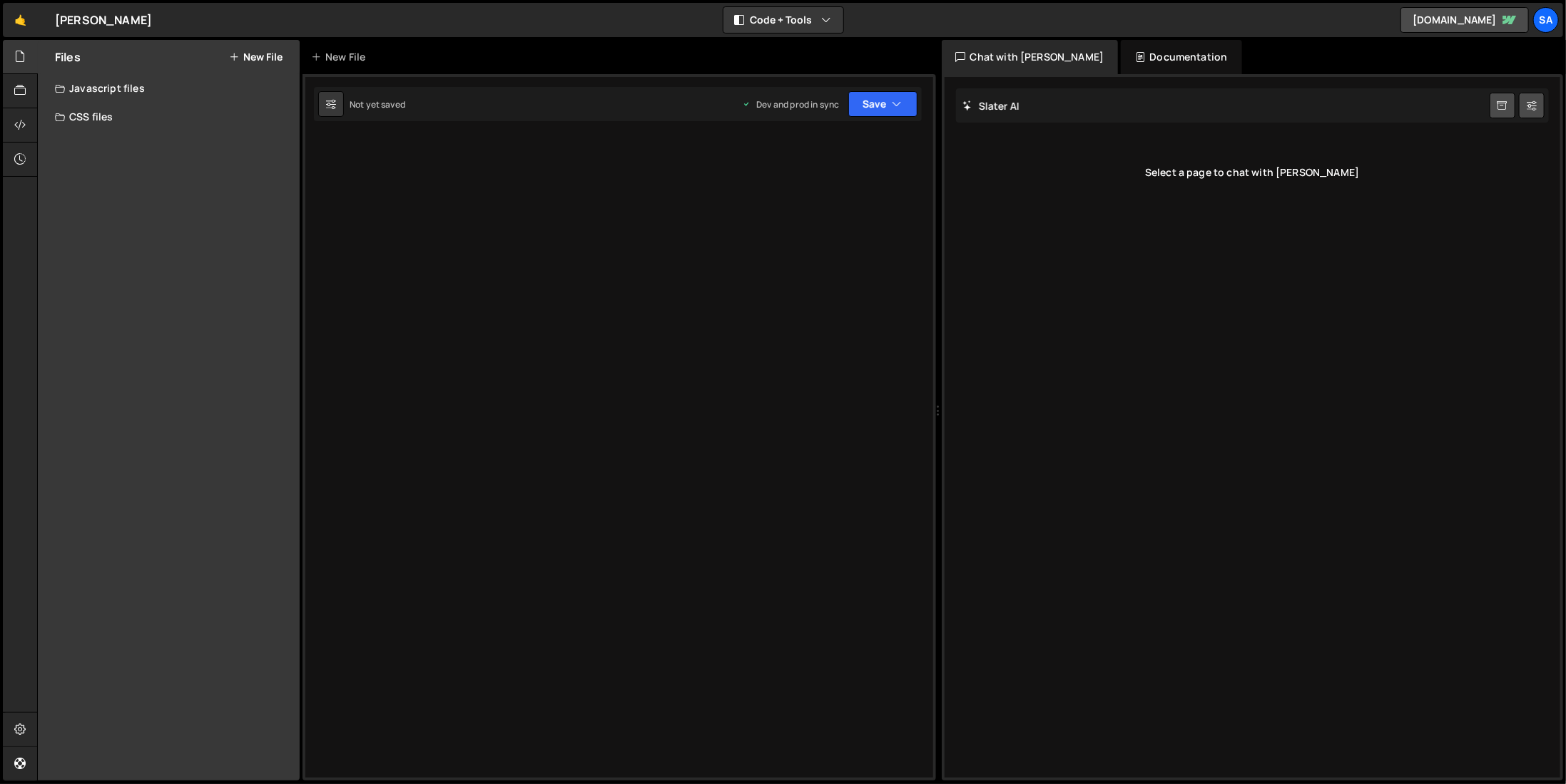
click at [66, 19] on div "Sally ⚠️ Code is being edited in another browser" at bounding box center [103, 19] width 97 height 17
click at [22, 48] on div at bounding box center [20, 57] width 35 height 34
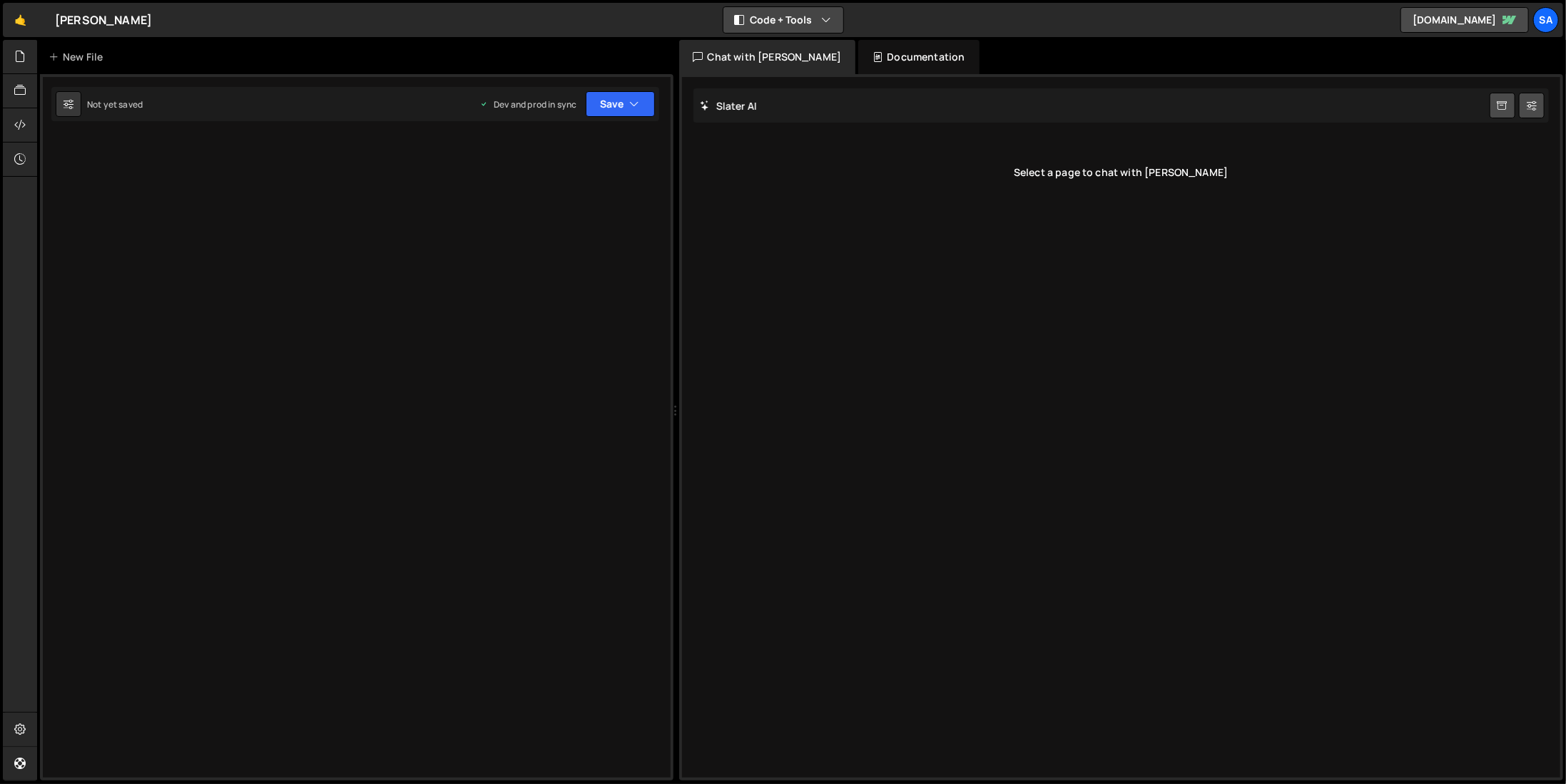
click at [813, 15] on button "Code + Tools" at bounding box center [783, 20] width 120 height 26
click at [931, 18] on div "🤙 Sally ⚠️ Code is being edited in another browser Code + Tools Code Only Code …" at bounding box center [783, 20] width 1560 height 34
click at [1464, 18] on link "sally23.webflow.io" at bounding box center [1464, 20] width 128 height 26
click at [15, 19] on link "🤙" at bounding box center [20, 20] width 35 height 34
